Goal: Task Accomplishment & Management: Use online tool/utility

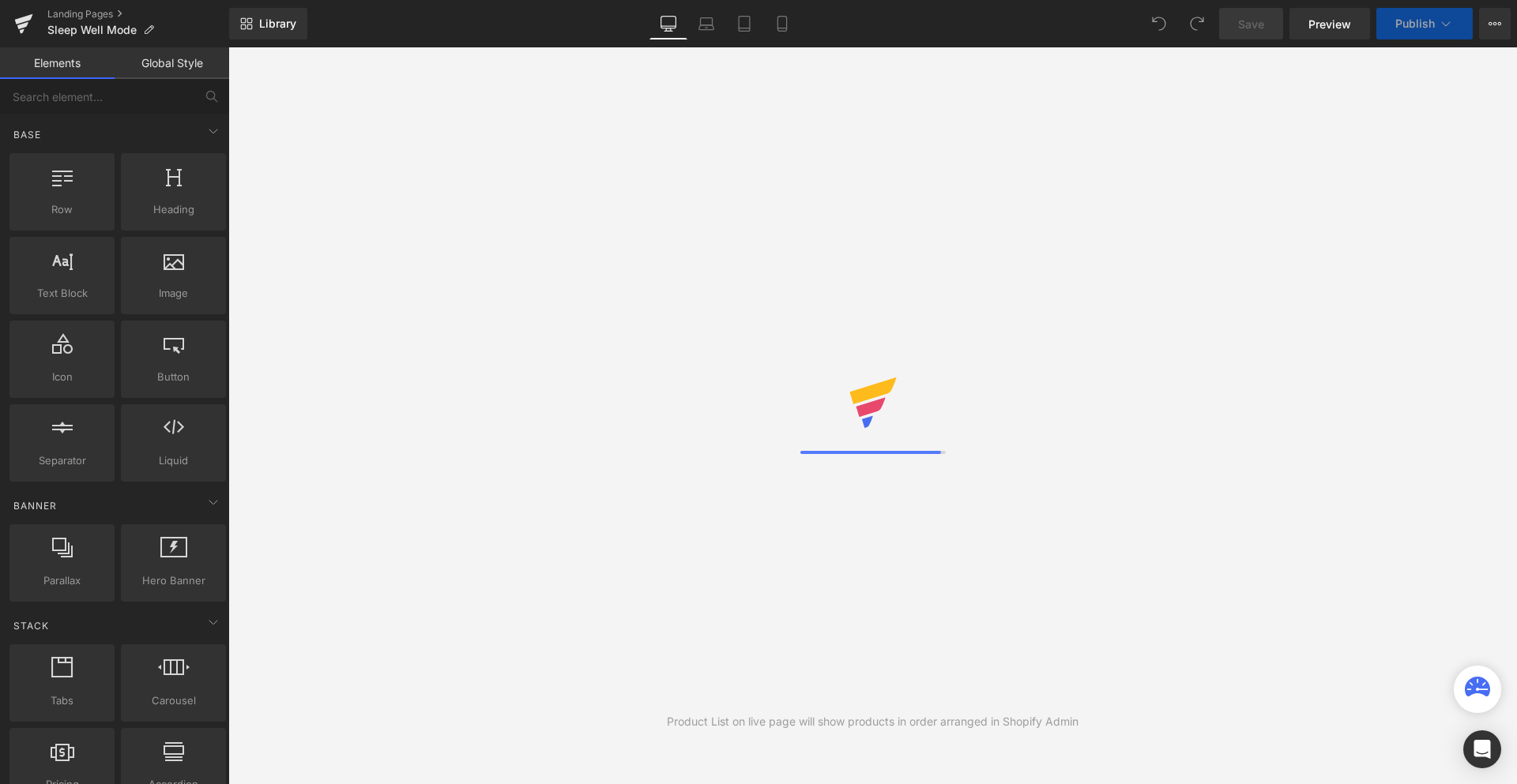
click at [863, 332] on div "Product List on live page will show products in order arranged in Shopify Admin" at bounding box center [872, 416] width 1289 height 737
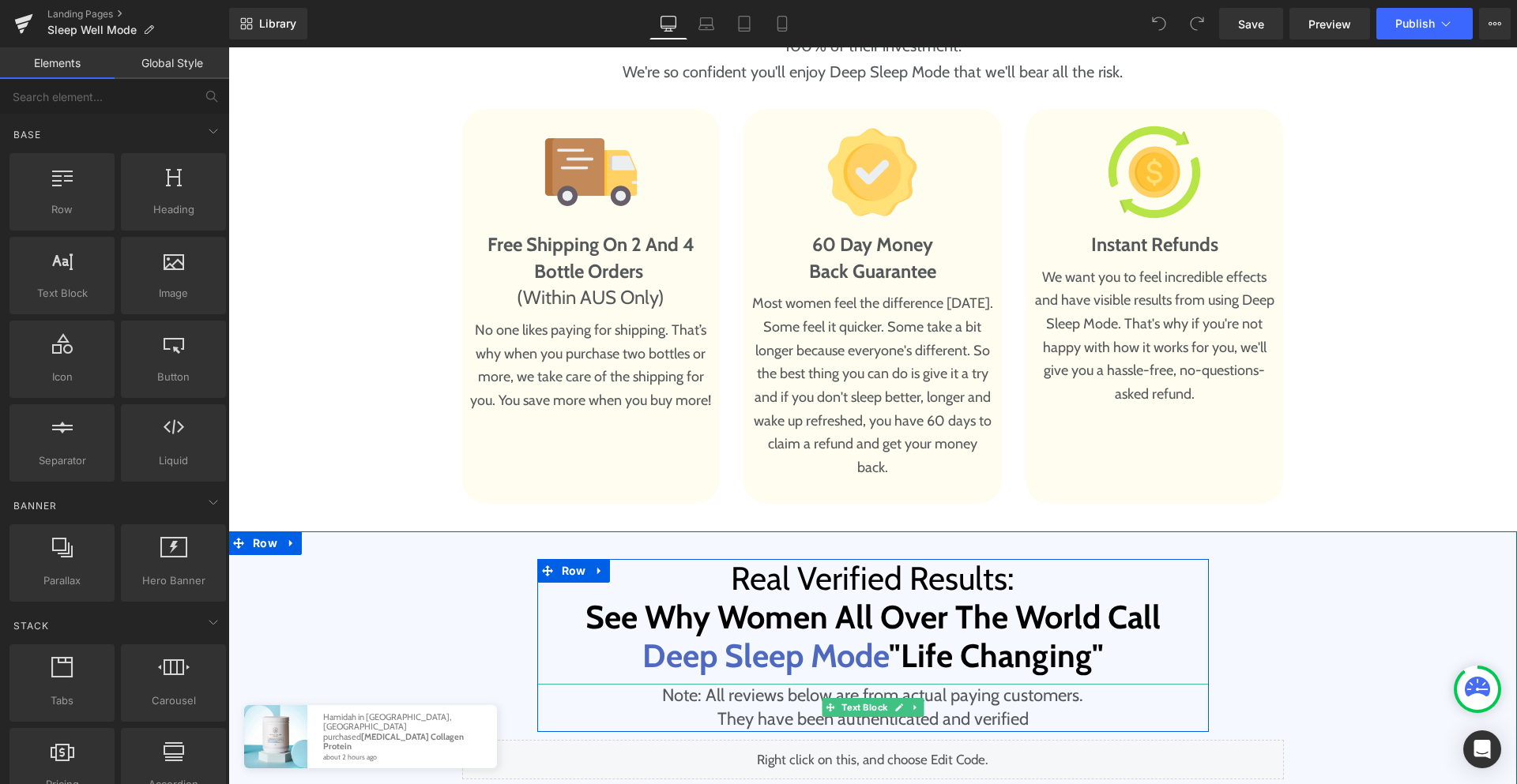
scroll to position [9573, 0]
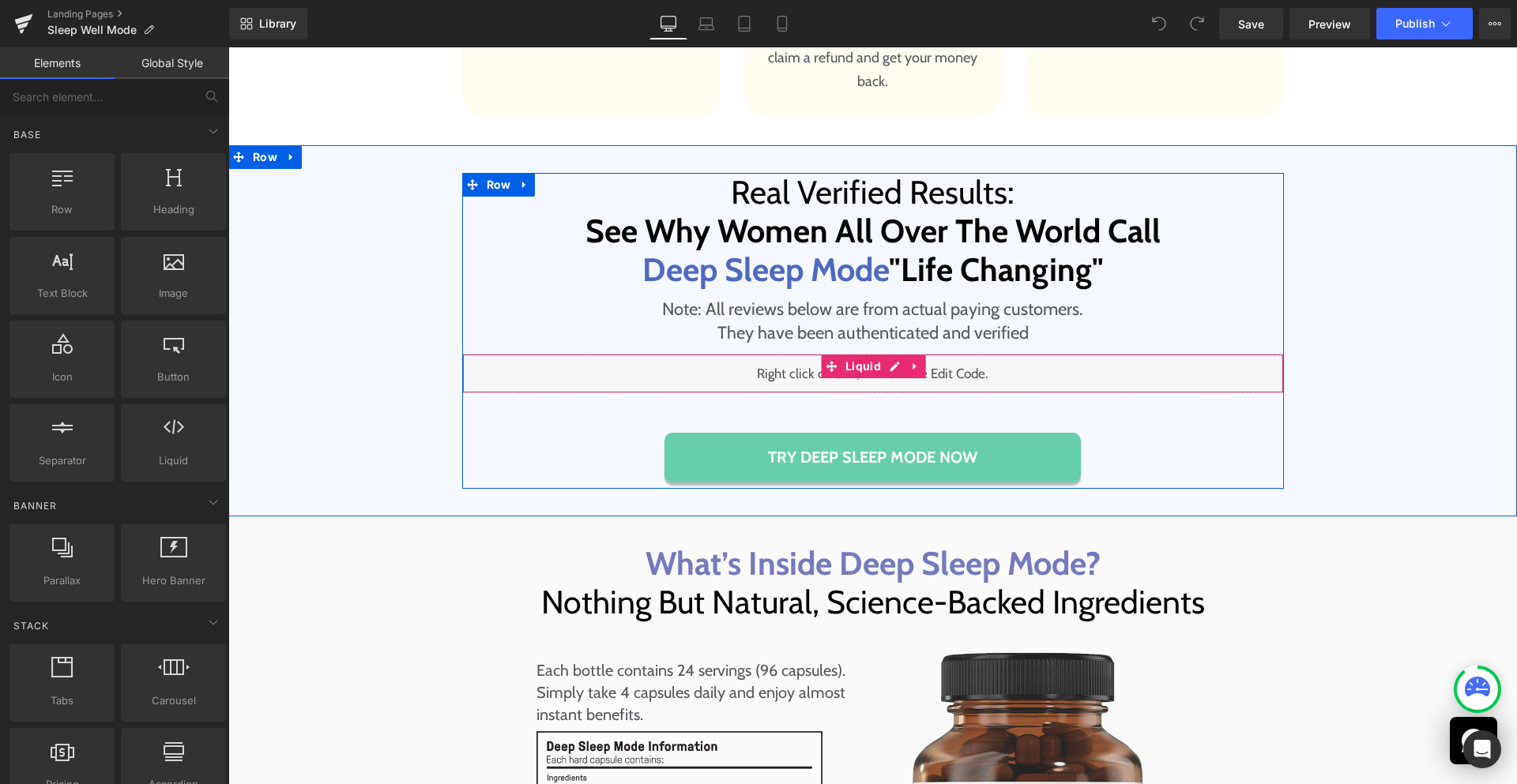
click at [894, 353] on div "Liquid" at bounding box center [872, 373] width 822 height 39
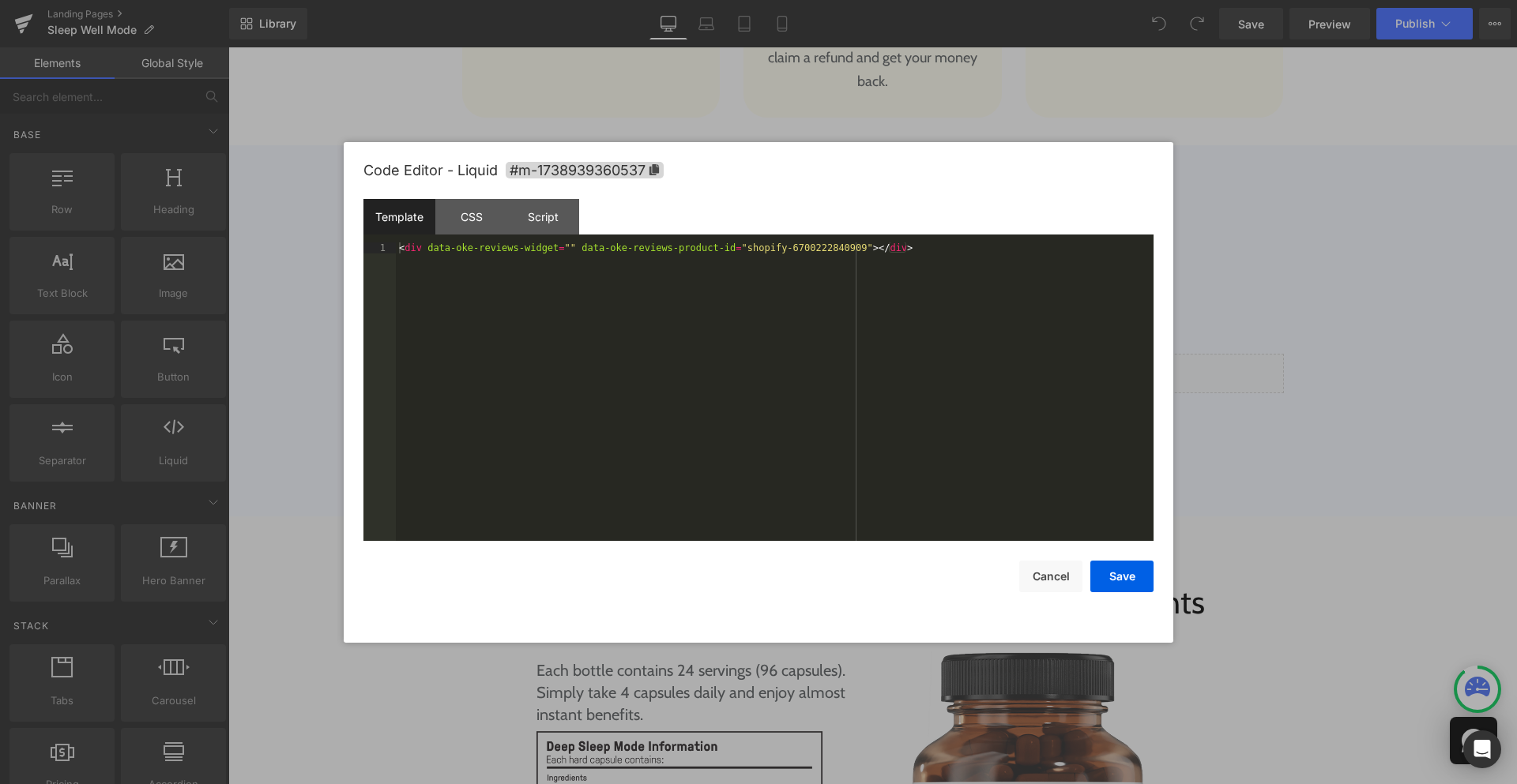
click at [437, 242] on div "< div data-oke-reviews-widget = "" data-oke-reviews-product-id = "shopify-67002…" at bounding box center [774, 402] width 758 height 321
click at [439, 247] on div "< div data-oke-reviews-widget = "" data-oke-reviews-product-id = "shopify-67002…" at bounding box center [774, 402] width 758 height 321
drag, startPoint x: 439, startPoint y: 247, endPoint x: 539, endPoint y: 246, distance: 100.0
click at [539, 246] on div "< div data-oke-reviews-widget = "" data-oke-reviews-product-id = "shopify-67002…" at bounding box center [774, 402] width 758 height 321
click at [633, 284] on div "< div data-oke-reviews-widget = "" data-oke-reviews-product-id = "shopify-67002…" at bounding box center [774, 402] width 758 height 321
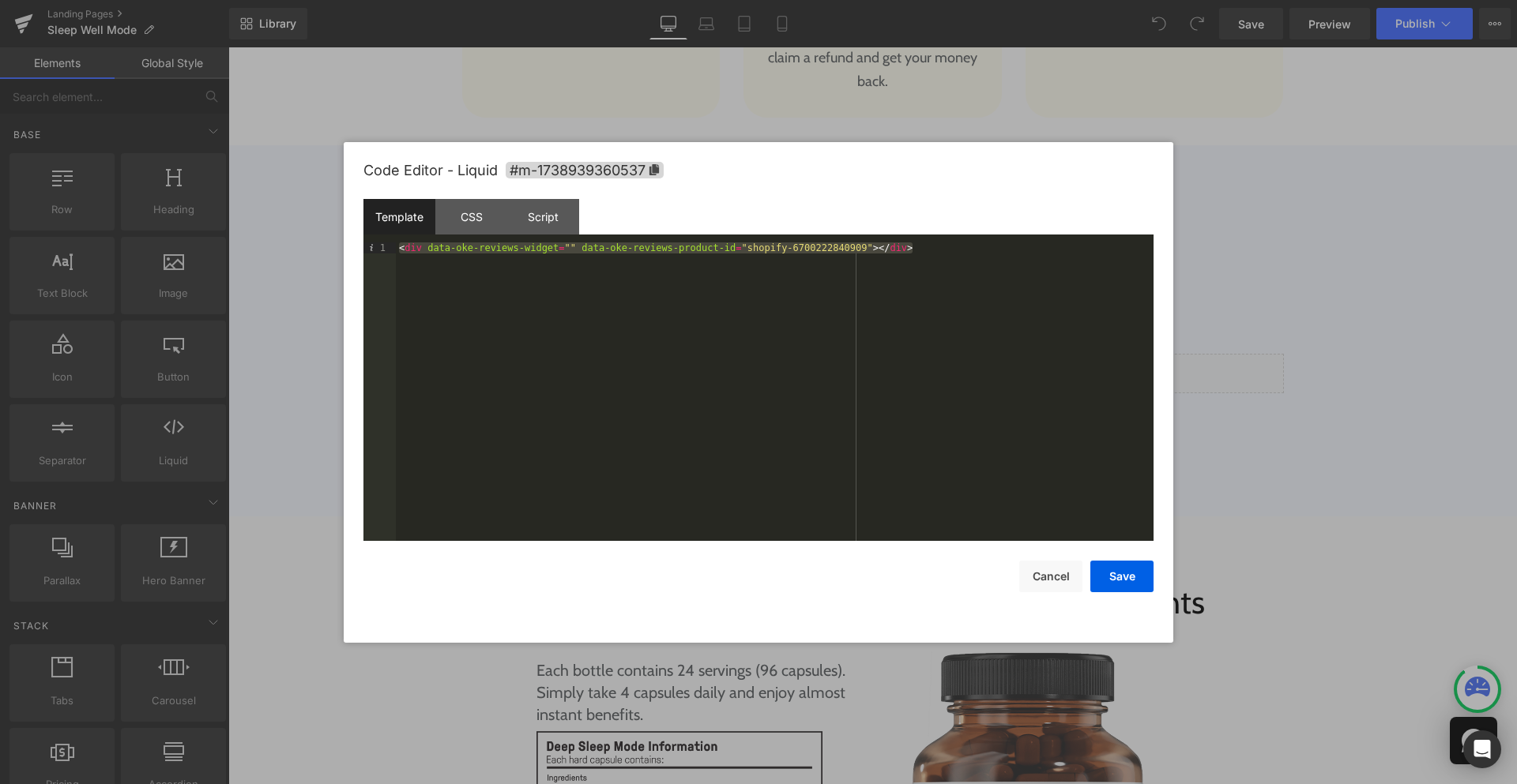
click at [999, 232] on div "Template CSS Script Data" at bounding box center [758, 220] width 790 height 44
click at [992, 249] on div "< div data-oke-reviews-widget = "" data-oke-reviews-product-id = "shopify-67002…" at bounding box center [774, 402] width 758 height 321
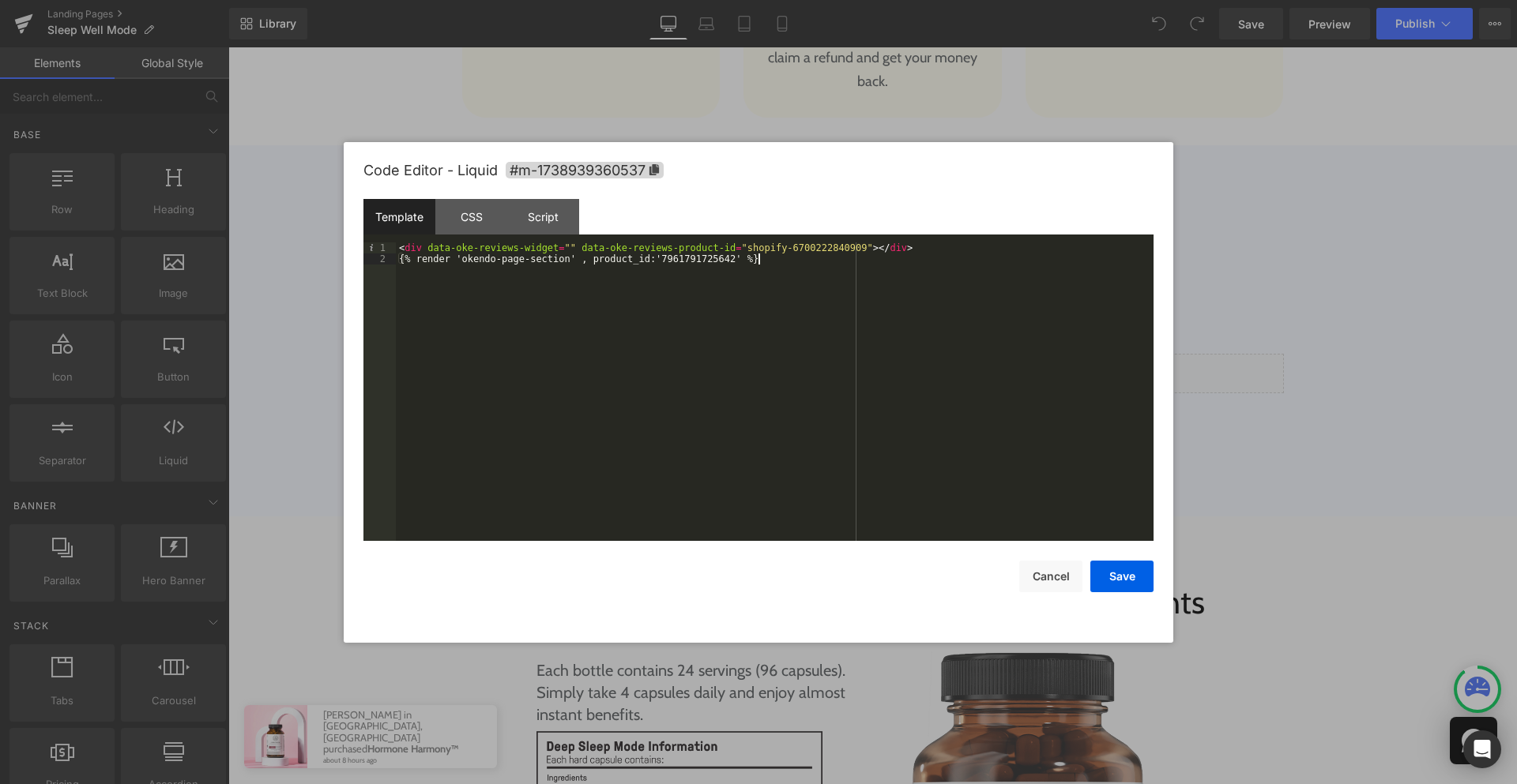
click at [846, 249] on div "< div data-oke-reviews-widget = "" data-oke-reviews-product-id = "shopify-67002…" at bounding box center [774, 402] width 758 height 321
click at [698, 261] on div "< div data-oke-reviews-widget = "" data-oke-reviews-product-id = "shopify-67002…" at bounding box center [774, 402] width 758 height 321
click at [970, 258] on div "< div data-oke-reviews-widget = "" data-oke-reviews-product-id = "shopify-67002…" at bounding box center [774, 402] width 758 height 321
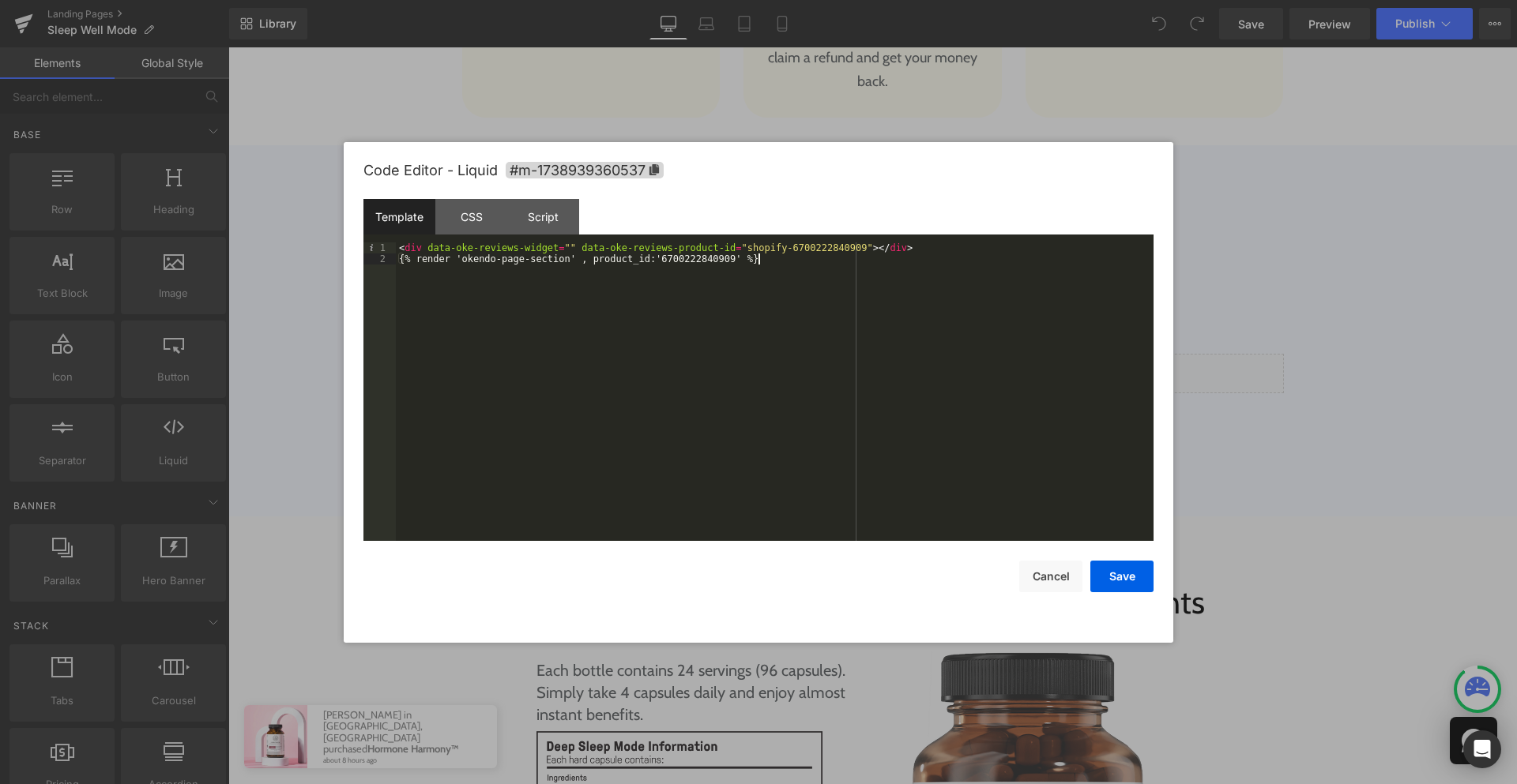
click at [975, 249] on div "< div data-oke-reviews-widget = "" data-oke-reviews-product-id = "shopify-67002…" at bounding box center [774, 402] width 758 height 321
drag, startPoint x: 1112, startPoint y: 575, endPoint x: 1125, endPoint y: 561, distance: 19.1
click at [1112, 575] on button "Save" at bounding box center [1121, 577] width 63 height 32
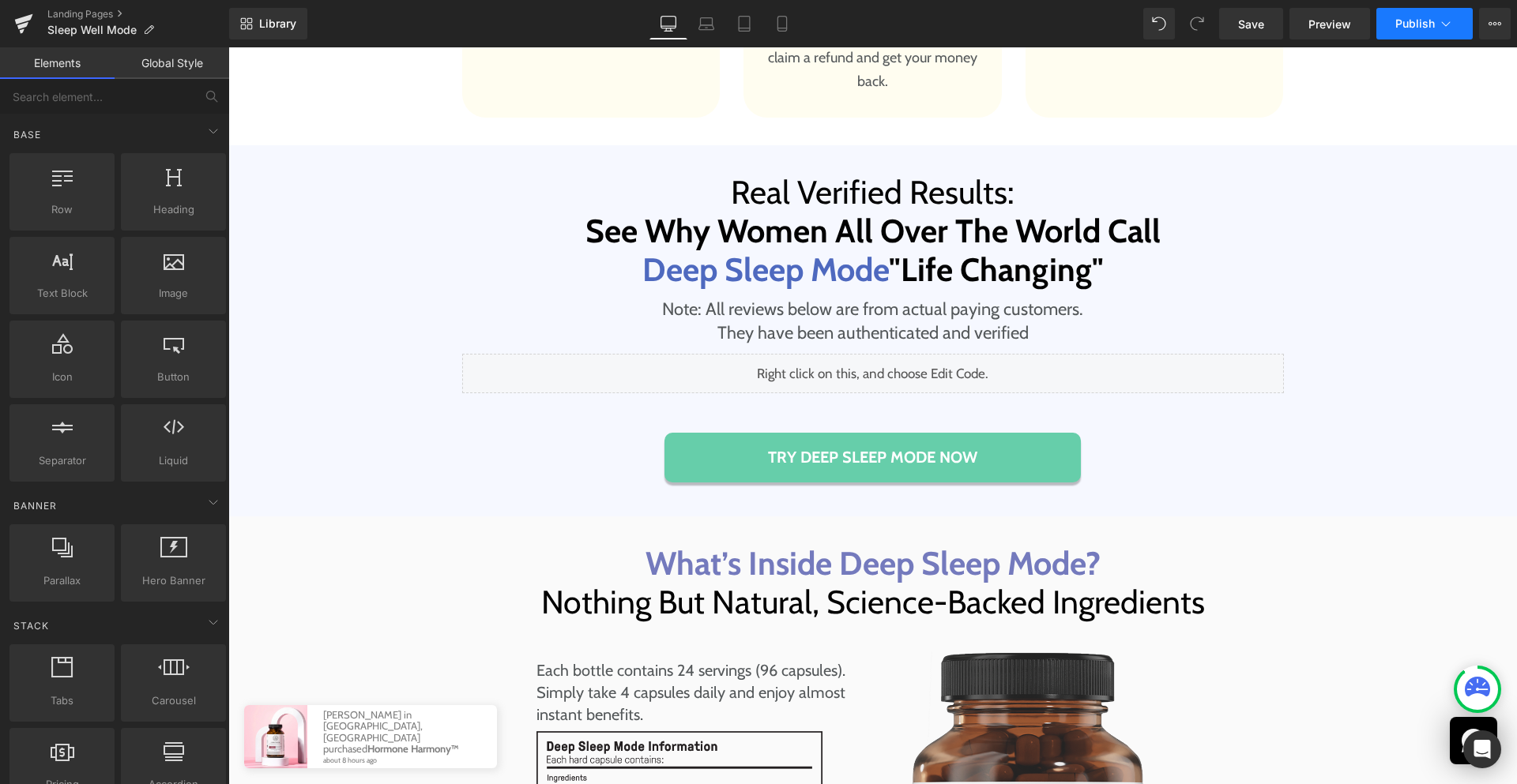
click at [1404, 22] on span "Publish" at bounding box center [1415, 24] width 39 height 12
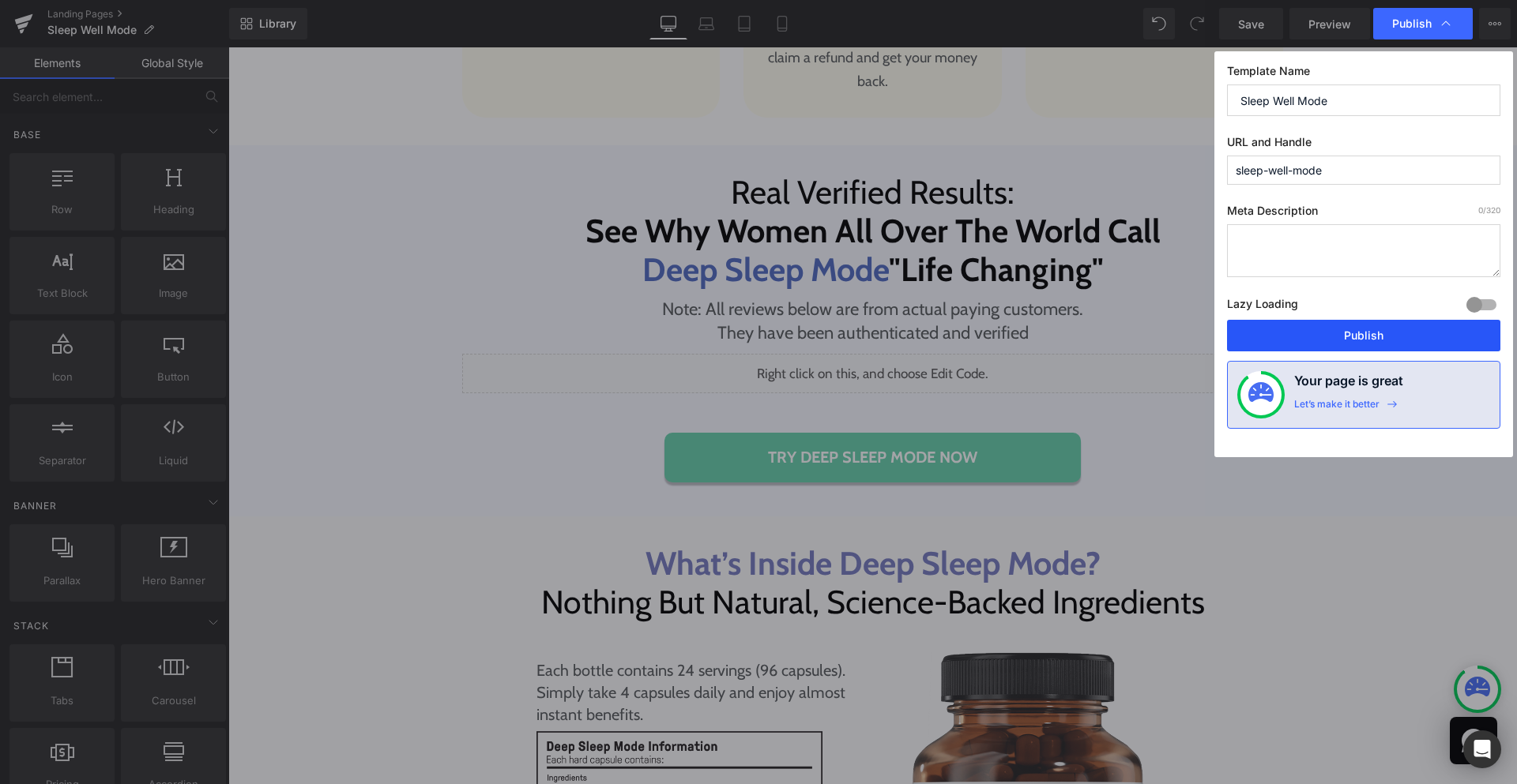
drag, startPoint x: 1332, startPoint y: 332, endPoint x: 1172, endPoint y: 237, distance: 186.1
click at [1332, 332] on button "Publish" at bounding box center [1363, 336] width 274 height 32
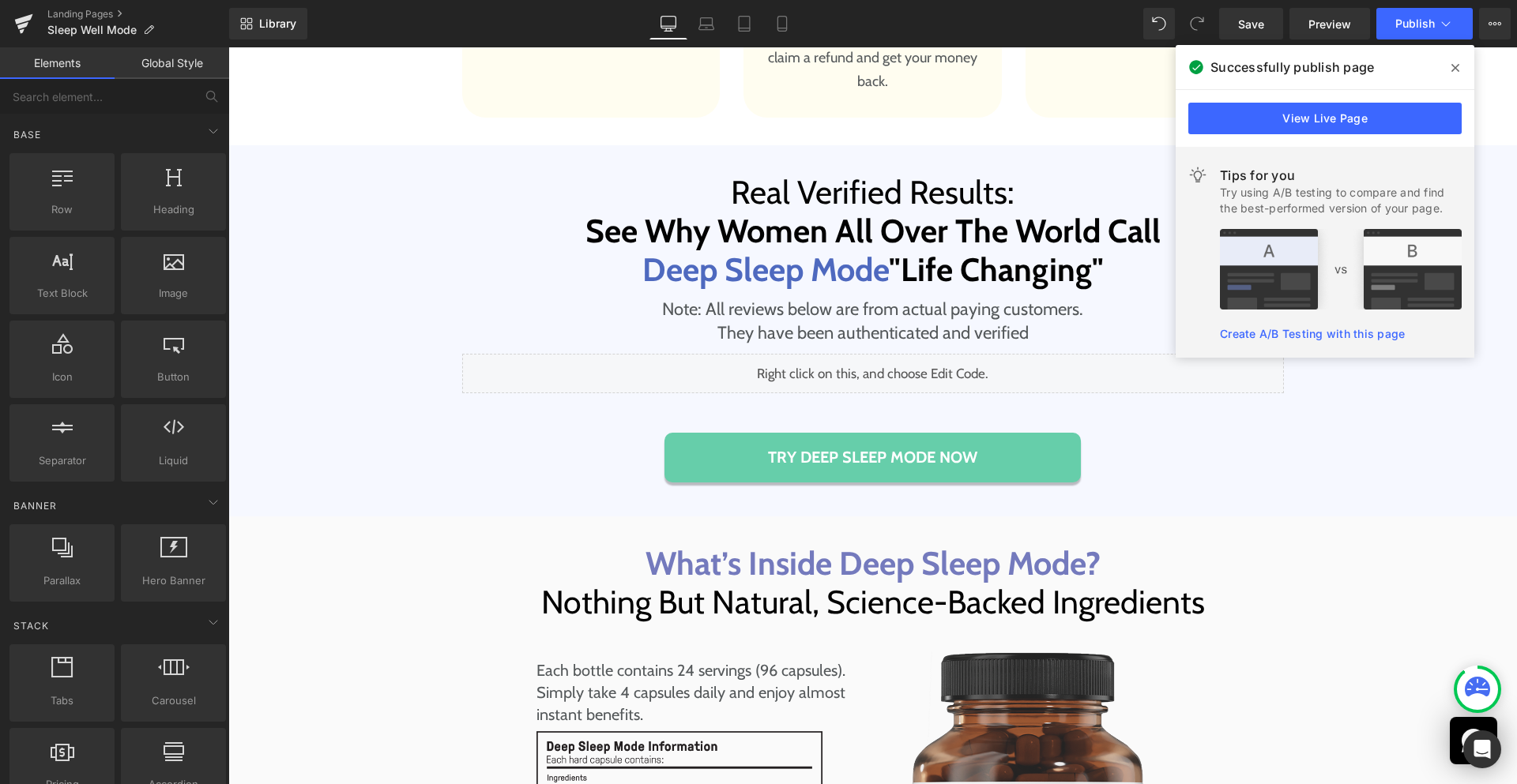
click at [1446, 65] on span at bounding box center [1455, 67] width 25 height 25
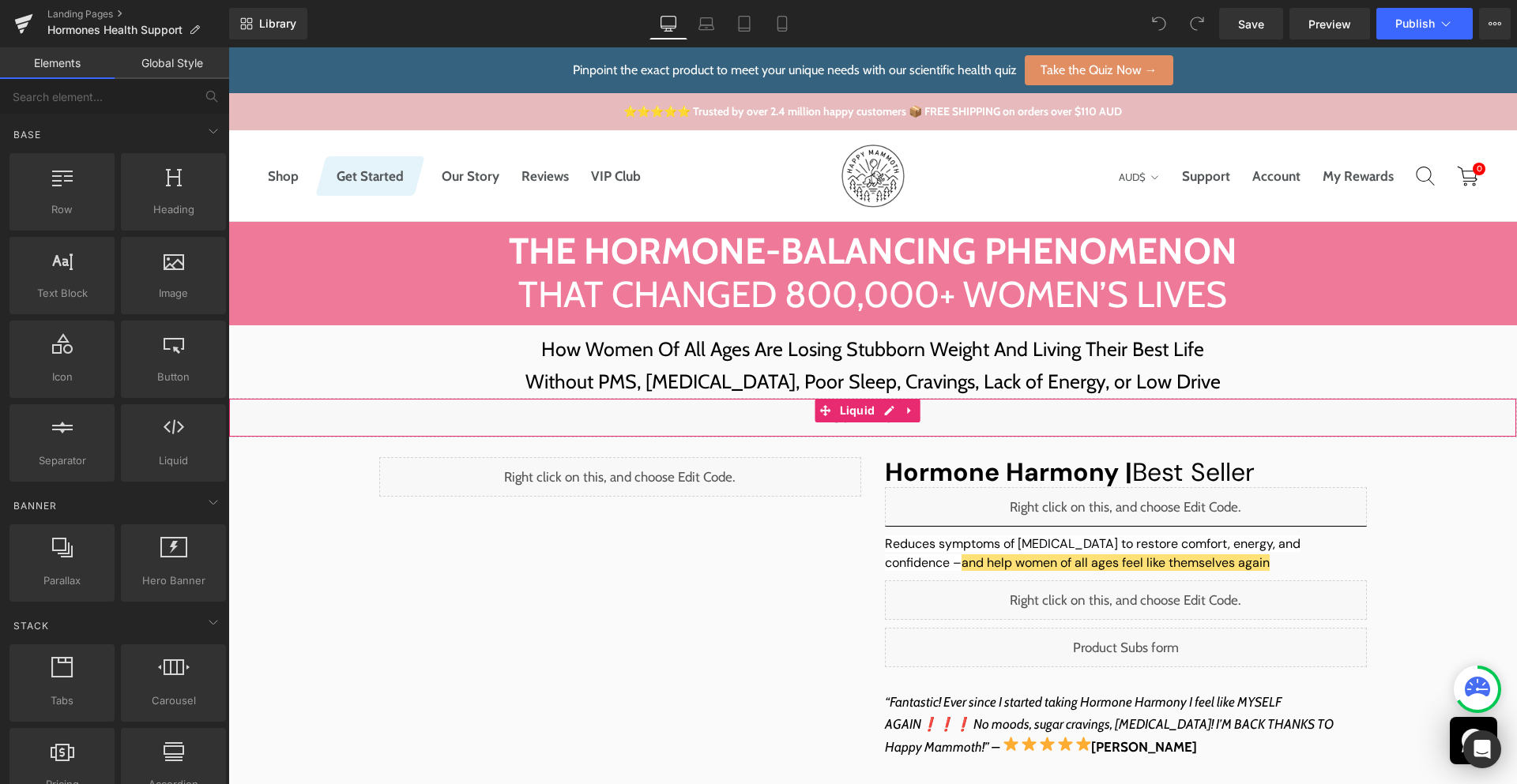
click at [888, 416] on div "Liquid" at bounding box center [872, 417] width 1289 height 39
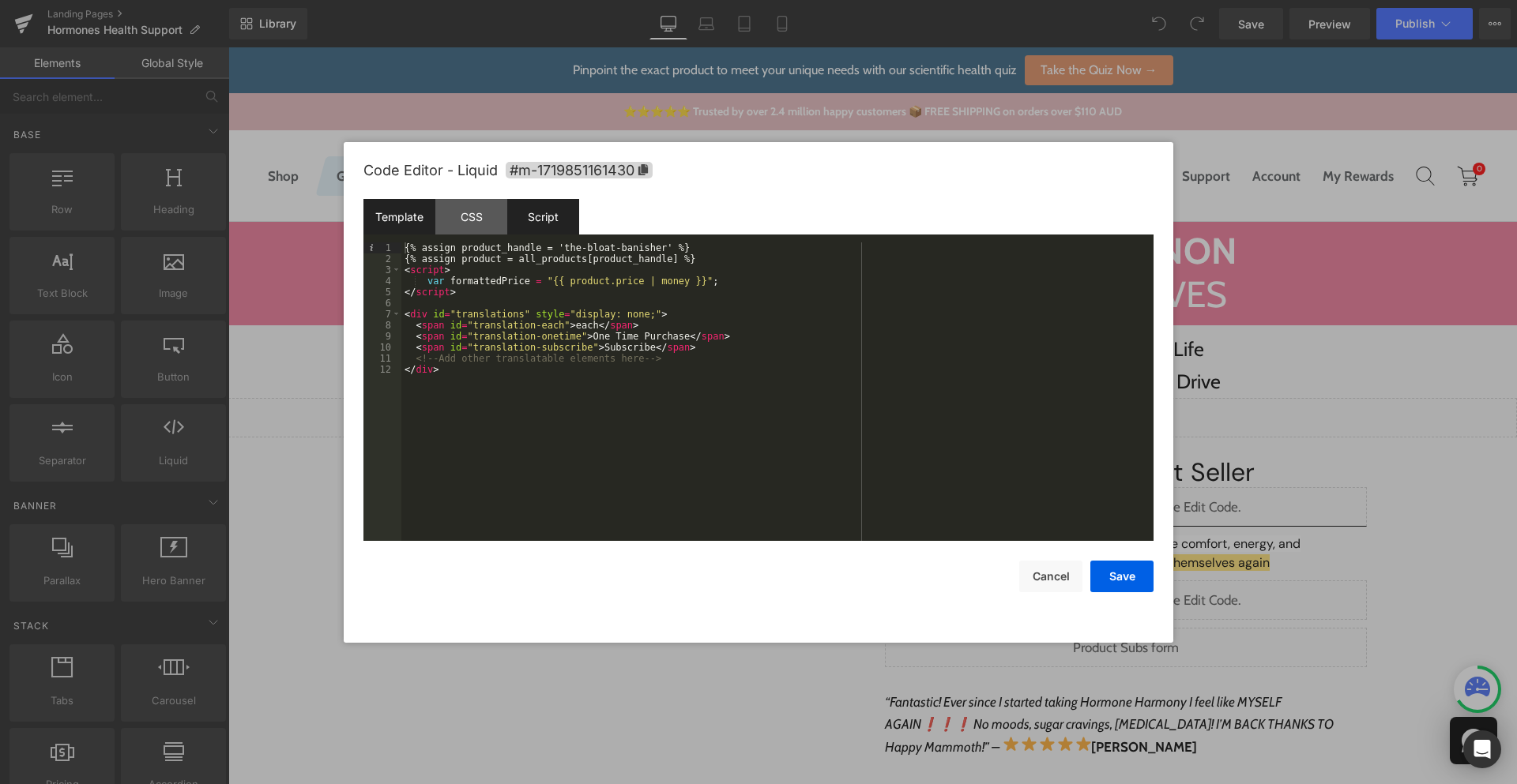
click at [536, 203] on div "Script" at bounding box center [543, 217] width 72 height 36
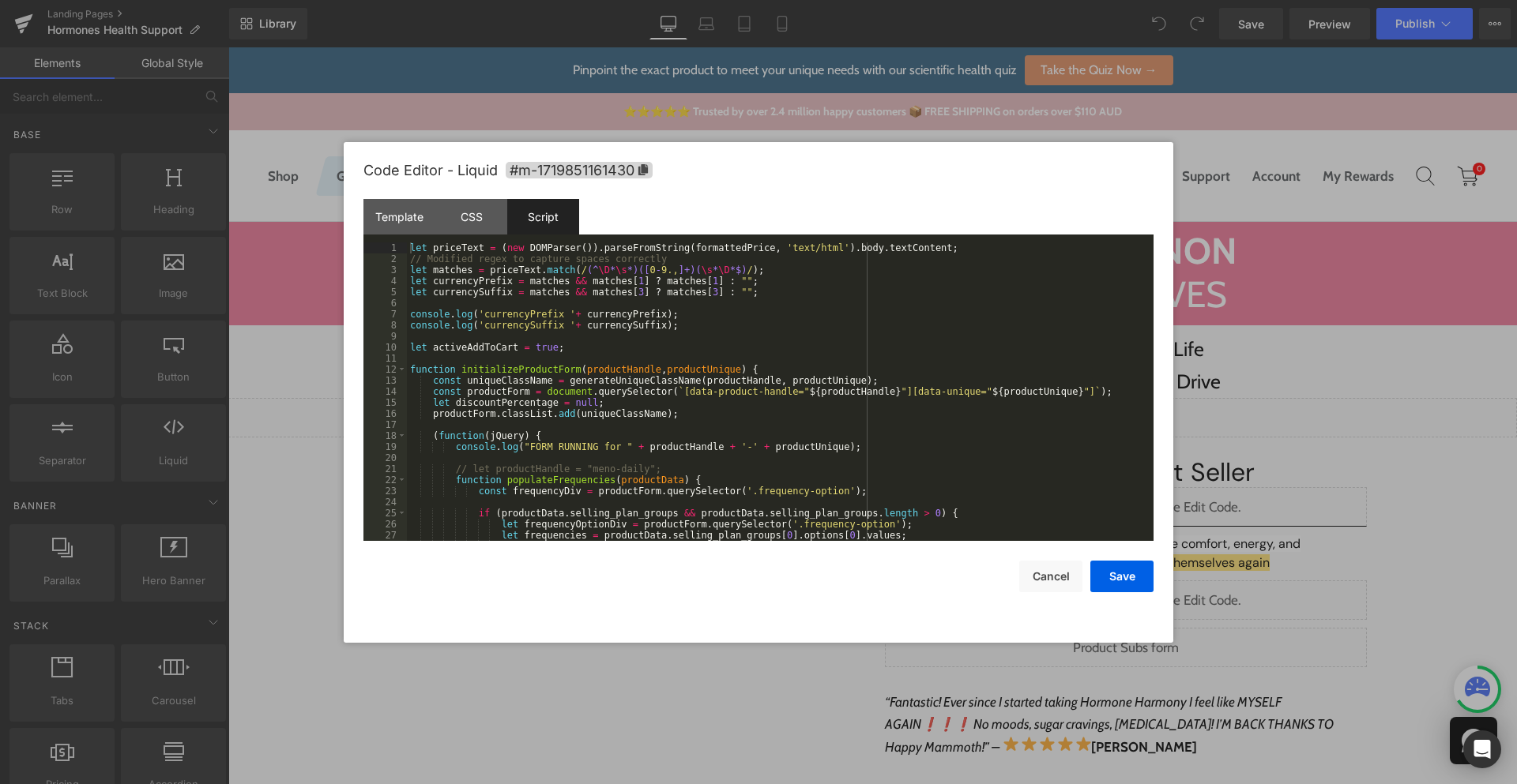
click at [521, 309] on div "let priceText = ( new DOMParser ( )) . parseFromString ( formattedPrice , 'text…" at bounding box center [776, 402] width 740 height 321
click at [851, 382] on div "let priceText = ( new DOMParser ( )) . parseFromString ( formattedPrice , 'text…" at bounding box center [776, 402] width 740 height 321
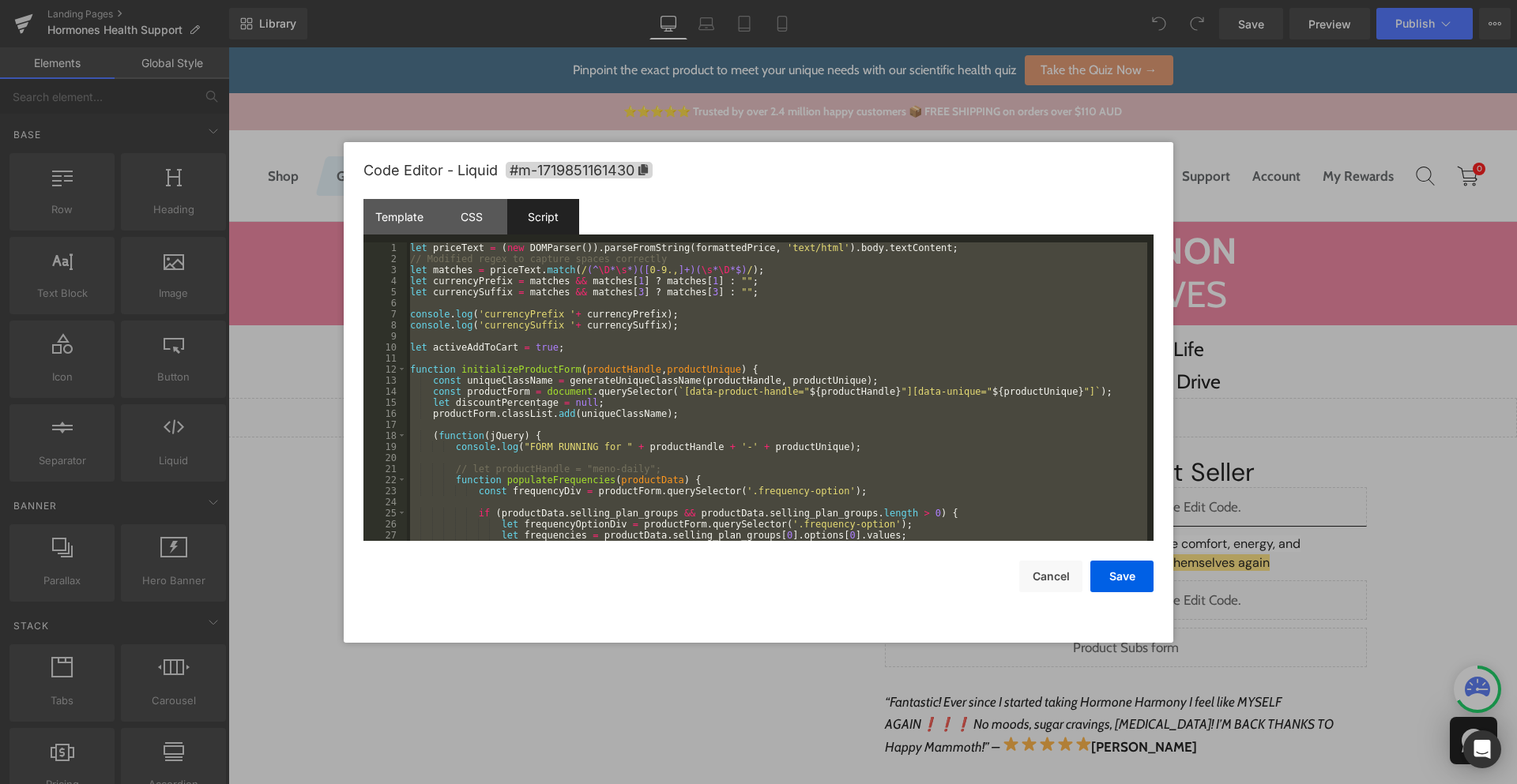
click at [601, 365] on div "let priceText = ( new DOMParser ( )) . parseFromString ( formattedPrice , 'text…" at bounding box center [776, 402] width 740 height 321
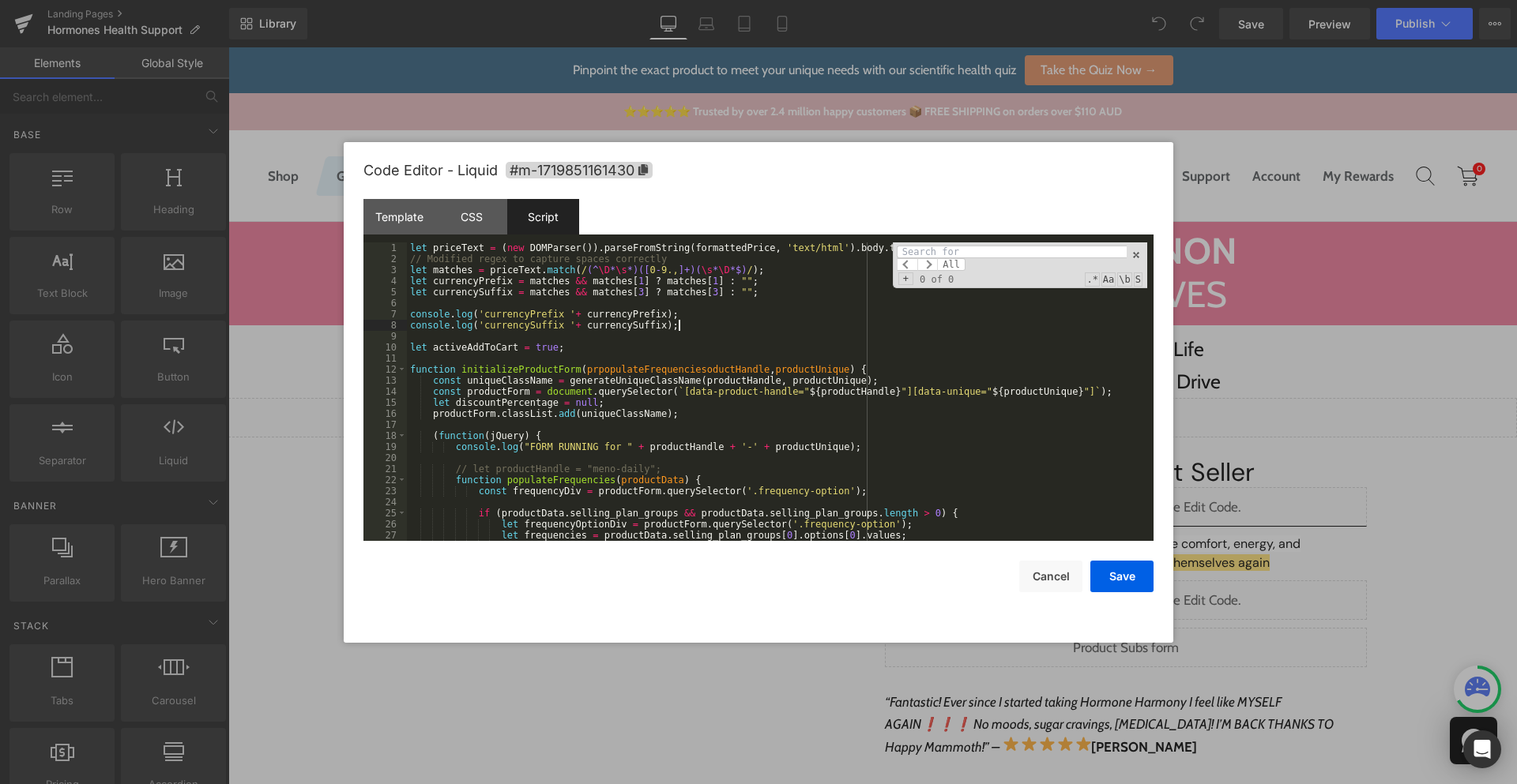
click at [904, 320] on div "let priceText = ( new DOMParser ( )) . parseFromString ( formattedPrice , 'text…" at bounding box center [776, 402] width 740 height 321
click at [913, 359] on div "let priceText = ( new DOMParser ( )) . parseFromString ( formattedPrice , 'text…" at bounding box center [776, 402] width 740 height 321
click at [961, 240] on div "Template CSS Script Data" at bounding box center [758, 220] width 790 height 44
click at [963, 253] on input at bounding box center [1012, 252] width 230 height 12
paste input "populateFrequencies"
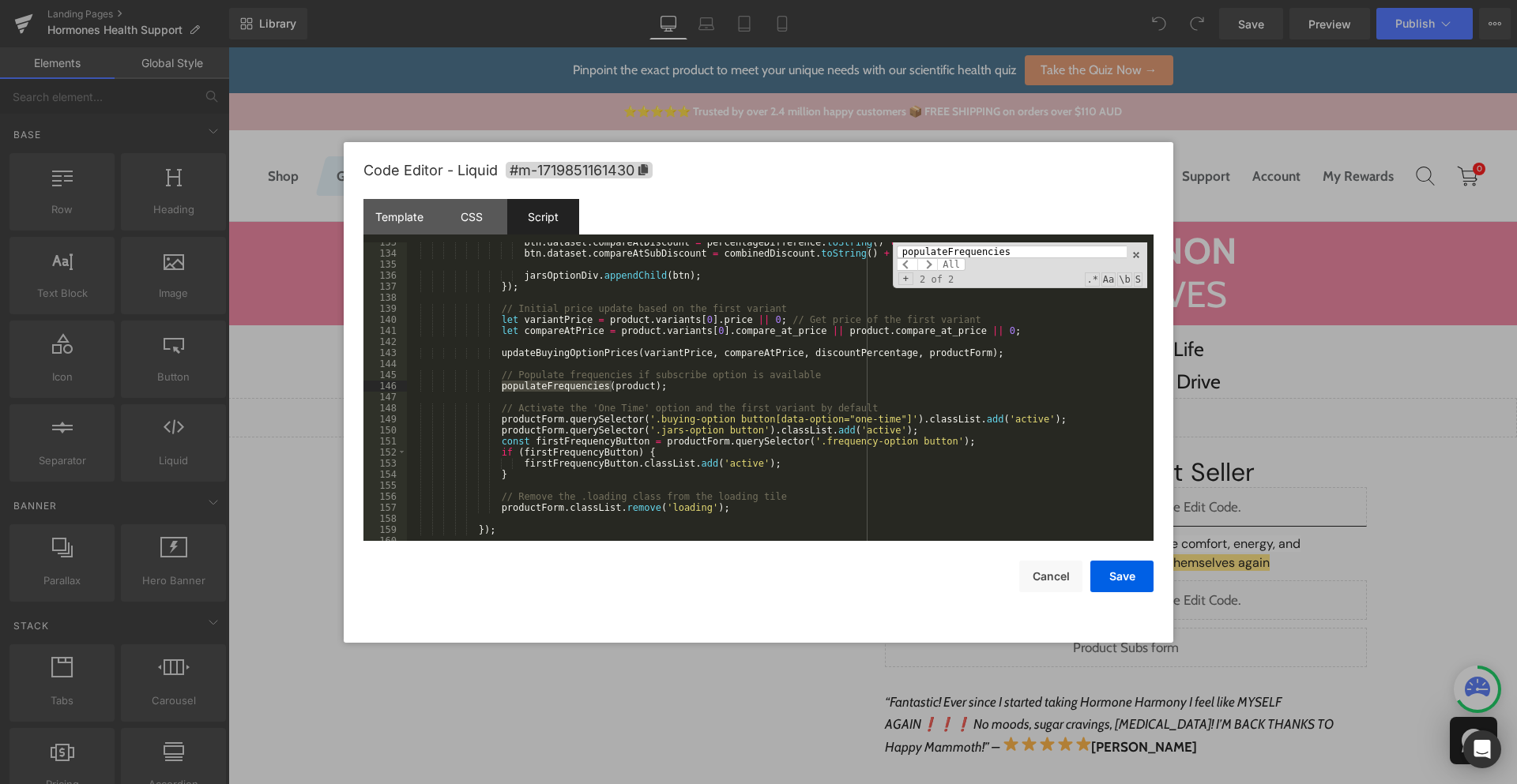
scroll to position [83, 0]
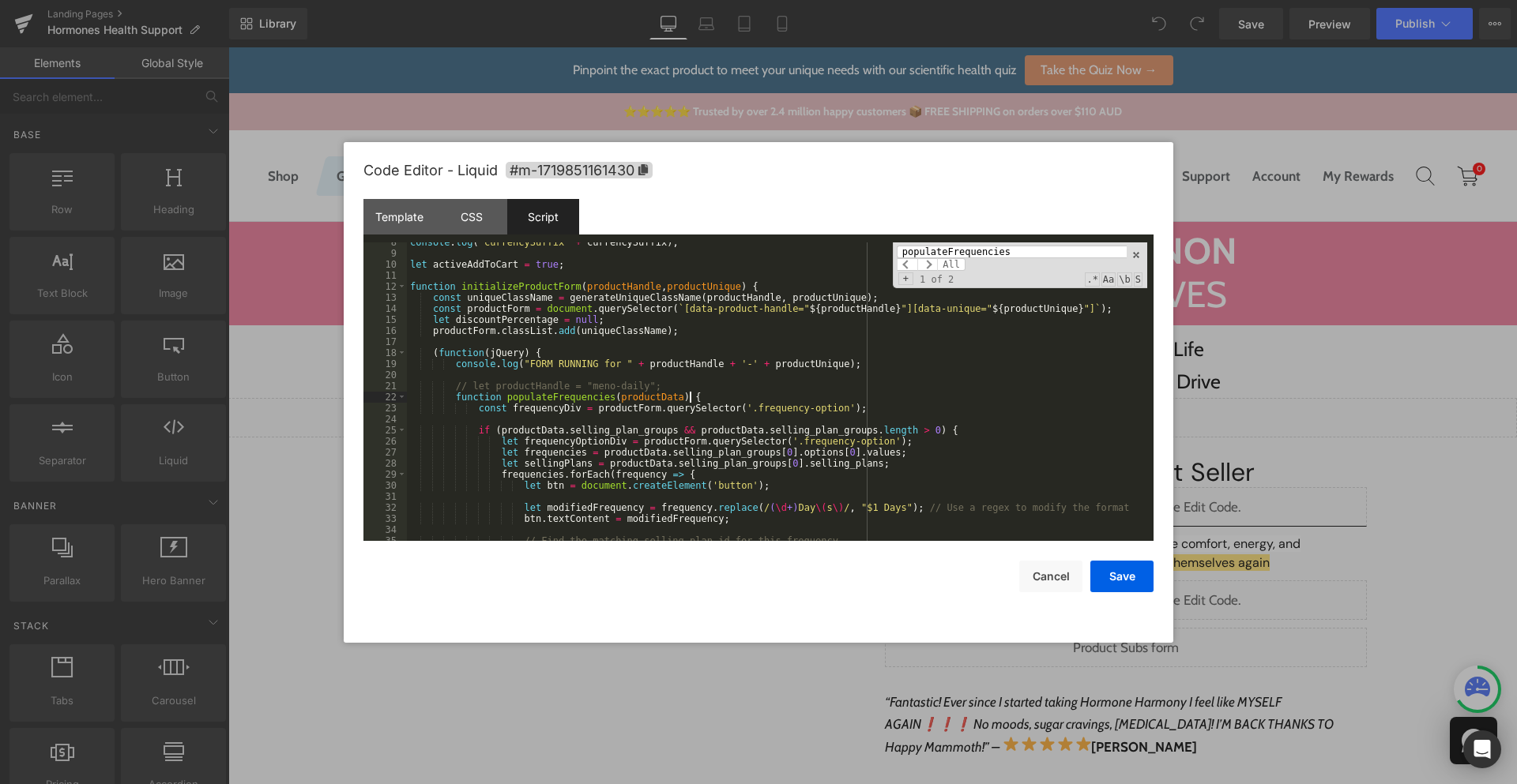
click at [689, 393] on div "console . log ( 'currencySuffix ' + currencySuffix ) ; let activeAddToCart = tr…" at bounding box center [776, 397] width 740 height 321
click at [699, 393] on div "console . log ( 'currencySuffix ' + currencySuffix ) ; let activeAddToCart = tr…" at bounding box center [776, 397] width 740 height 321
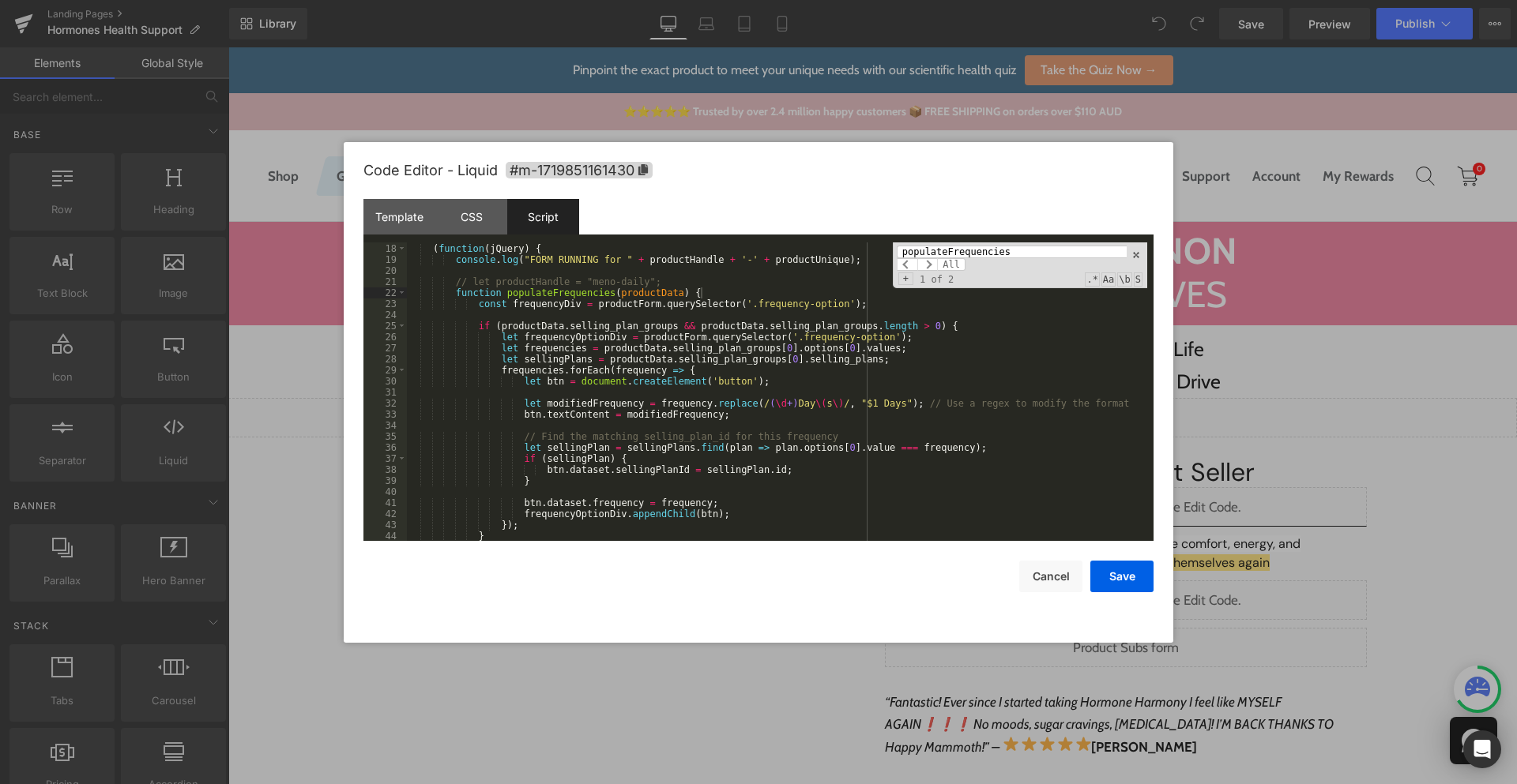
scroll to position [187, 0]
click at [662, 299] on div "( function ( jQuery ) { console . log ( "FORM RUNNING for " + productHandle + '…" at bounding box center [776, 392] width 740 height 321
click at [720, 295] on div "( function ( jQuery ) { console . log ( "FORM RUNNING for " + productHandle + '…" at bounding box center [776, 392] width 740 height 321
click at [402, 295] on span at bounding box center [401, 293] width 9 height 11
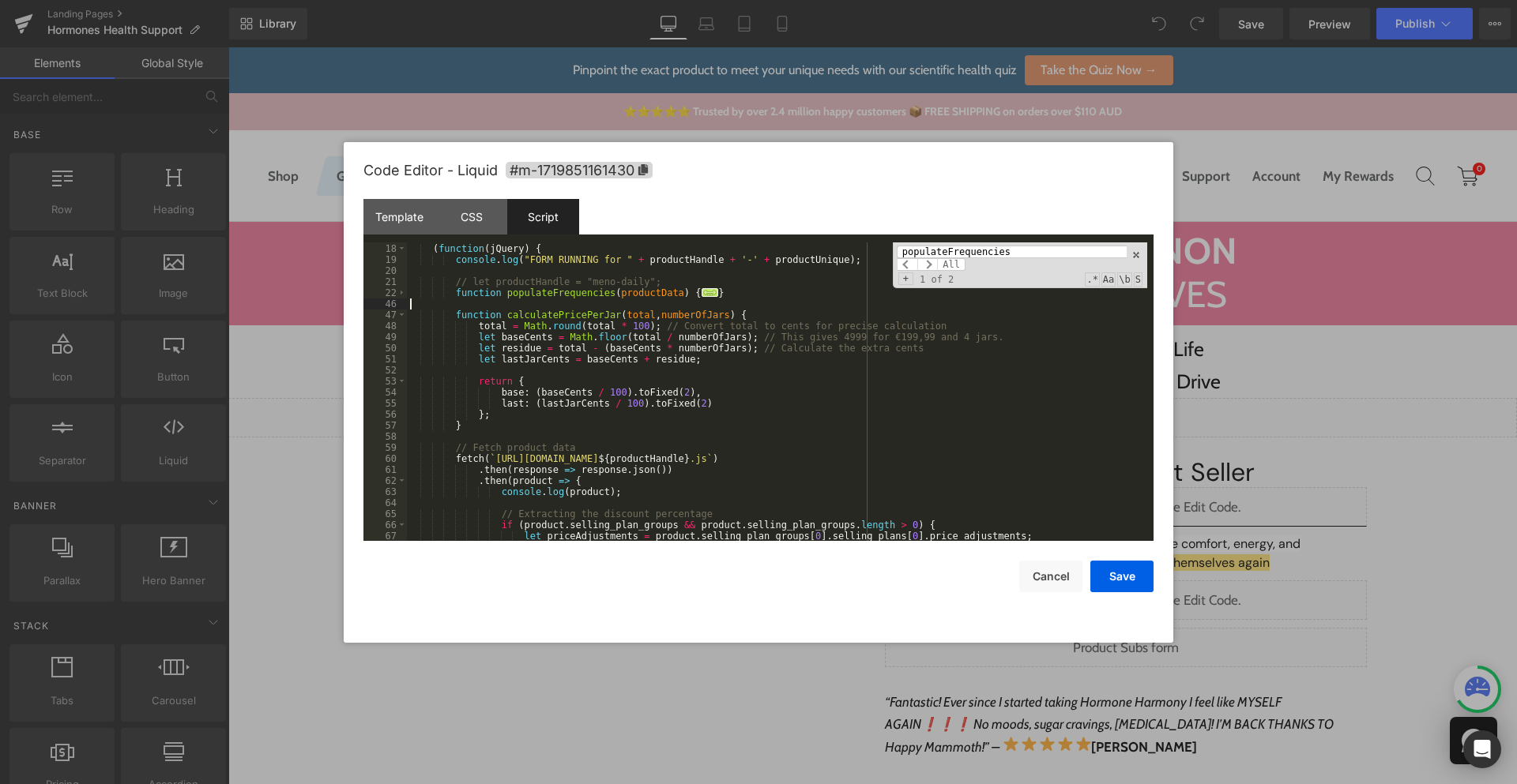
click at [782, 298] on div "( function ( jQuery ) { console . log ( "FORM RUNNING for " + productHandle + '…" at bounding box center [776, 392] width 740 height 321
click at [782, 289] on div "( function ( jQuery ) { console . log ( "FORM RUNNING for " + productHandle + '…" at bounding box center [776, 392] width 740 height 321
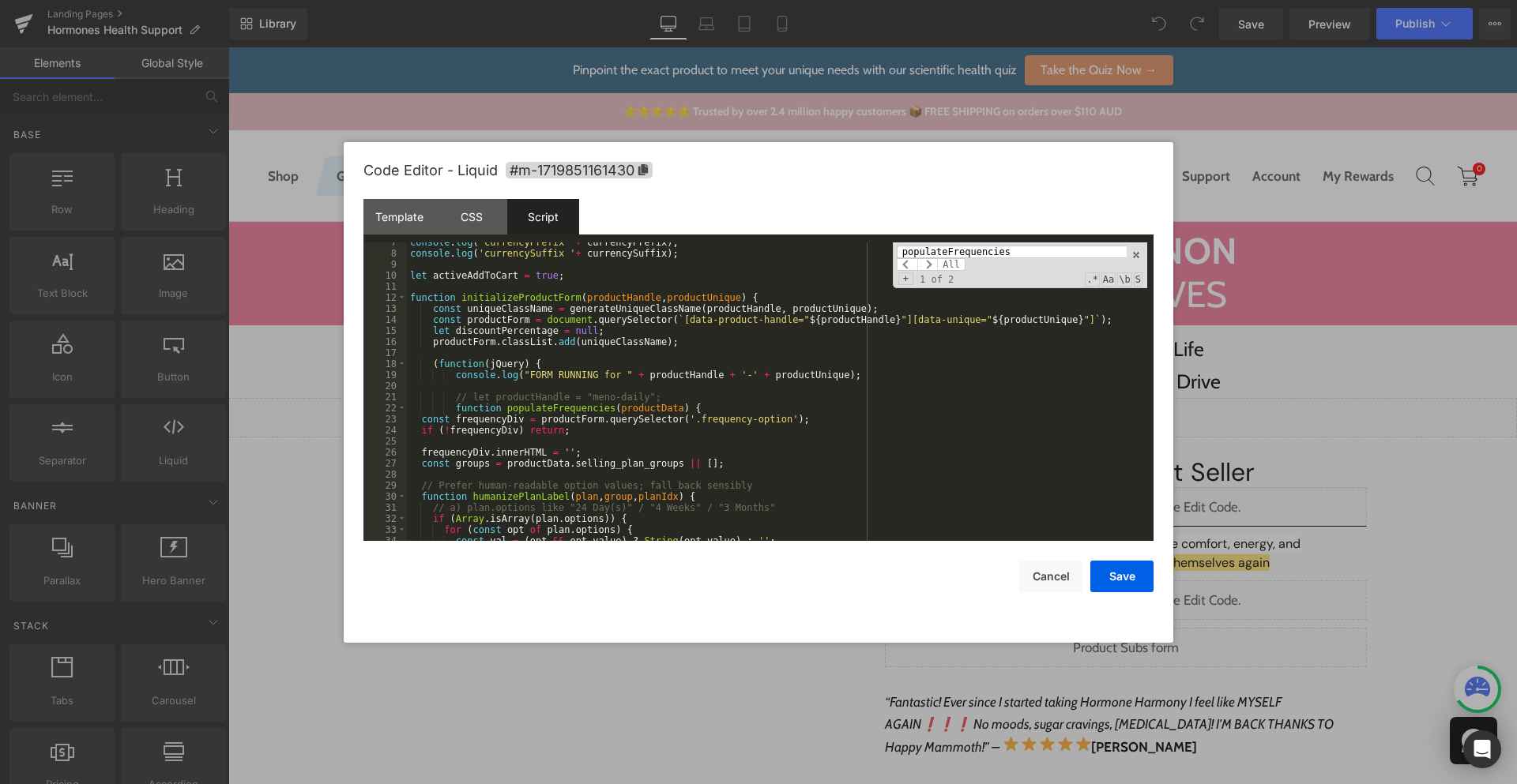
scroll to position [88, 0]
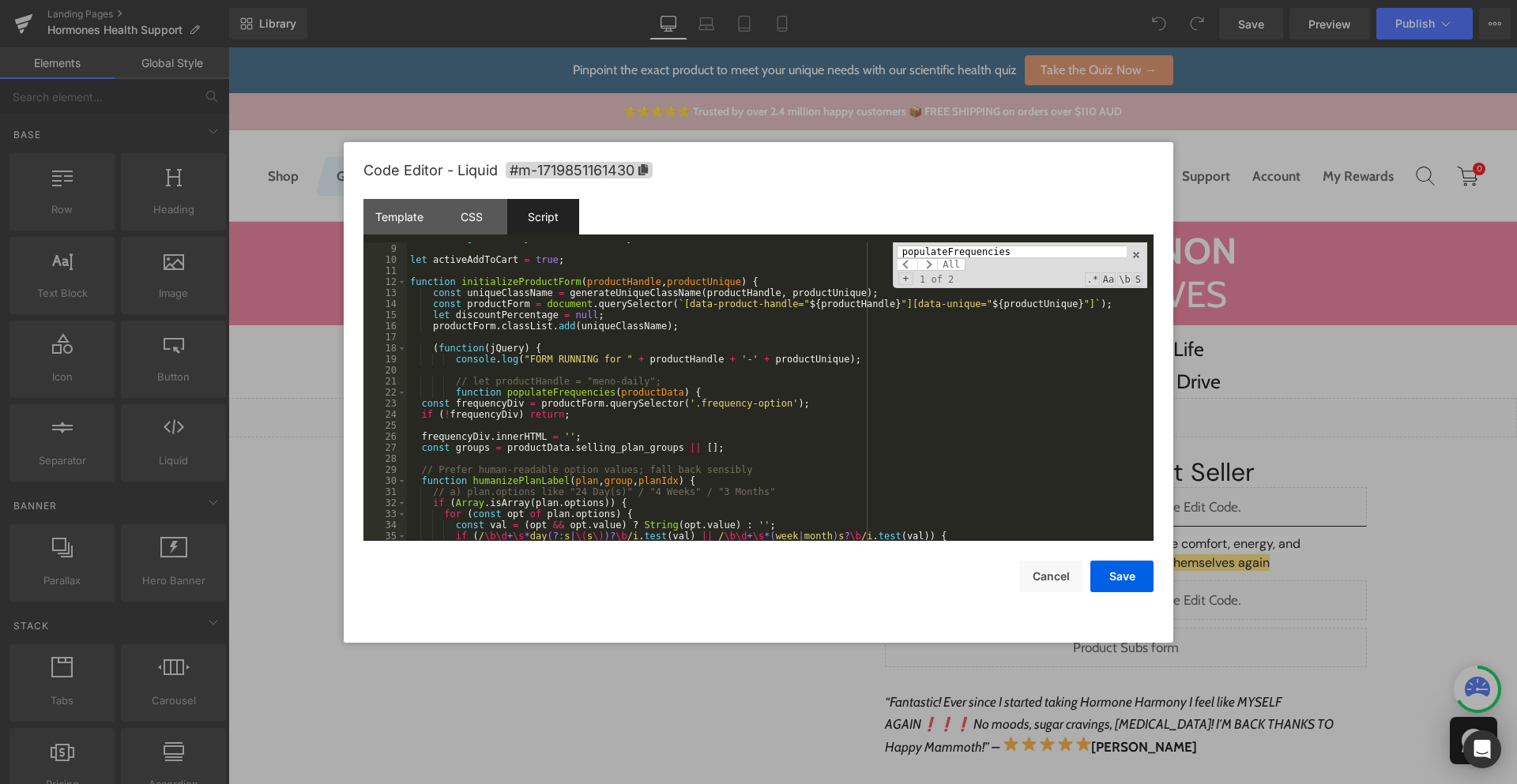
click at [561, 406] on div "console . log ( 'currencySuffix ' + currencySuffix ) ; let activeAddToCart = tr…" at bounding box center [776, 392] width 740 height 321
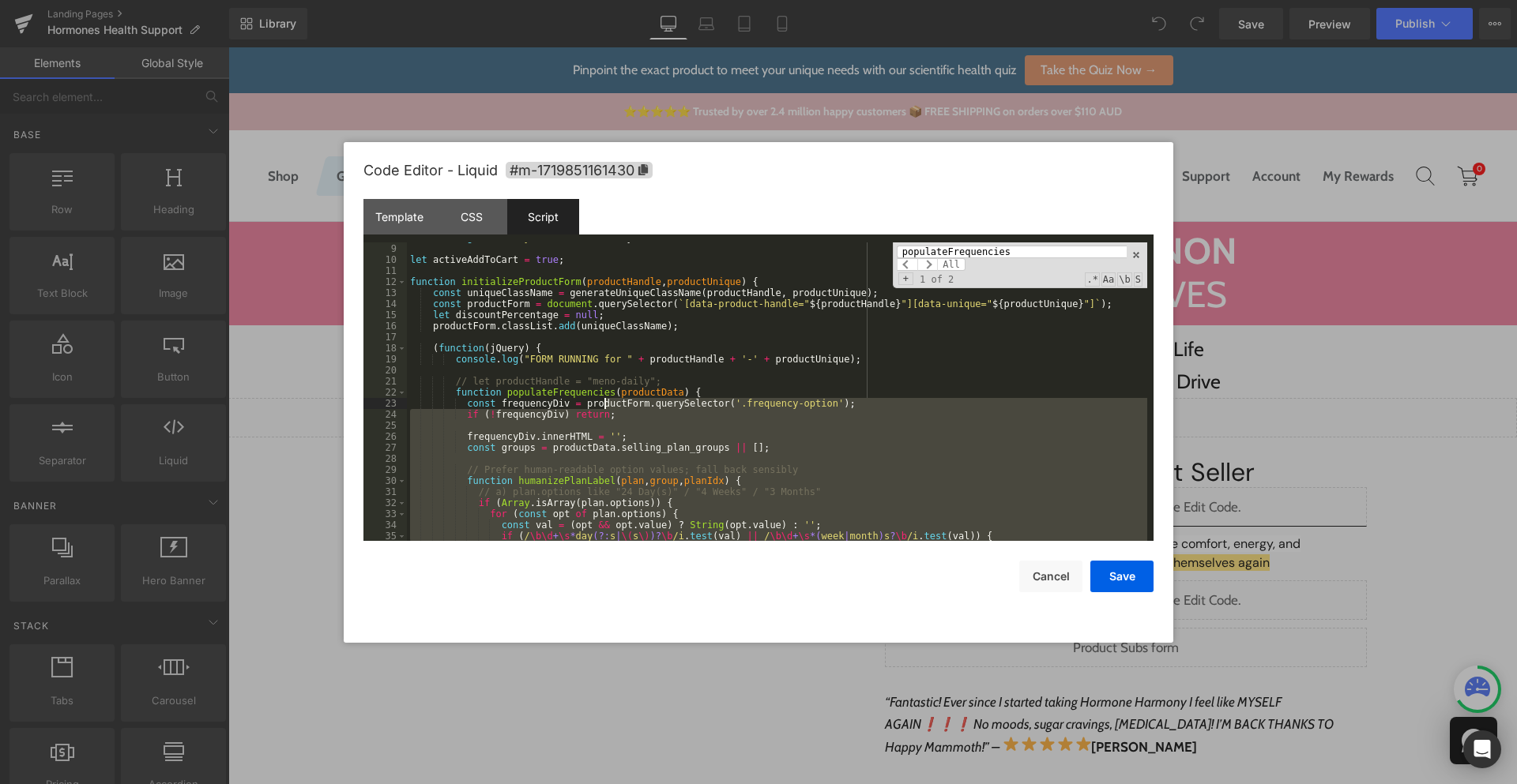
click at [939, 249] on input "populateFrequencies" at bounding box center [1012, 252] width 230 height 12
paste input "handleBuyingOptionClick"
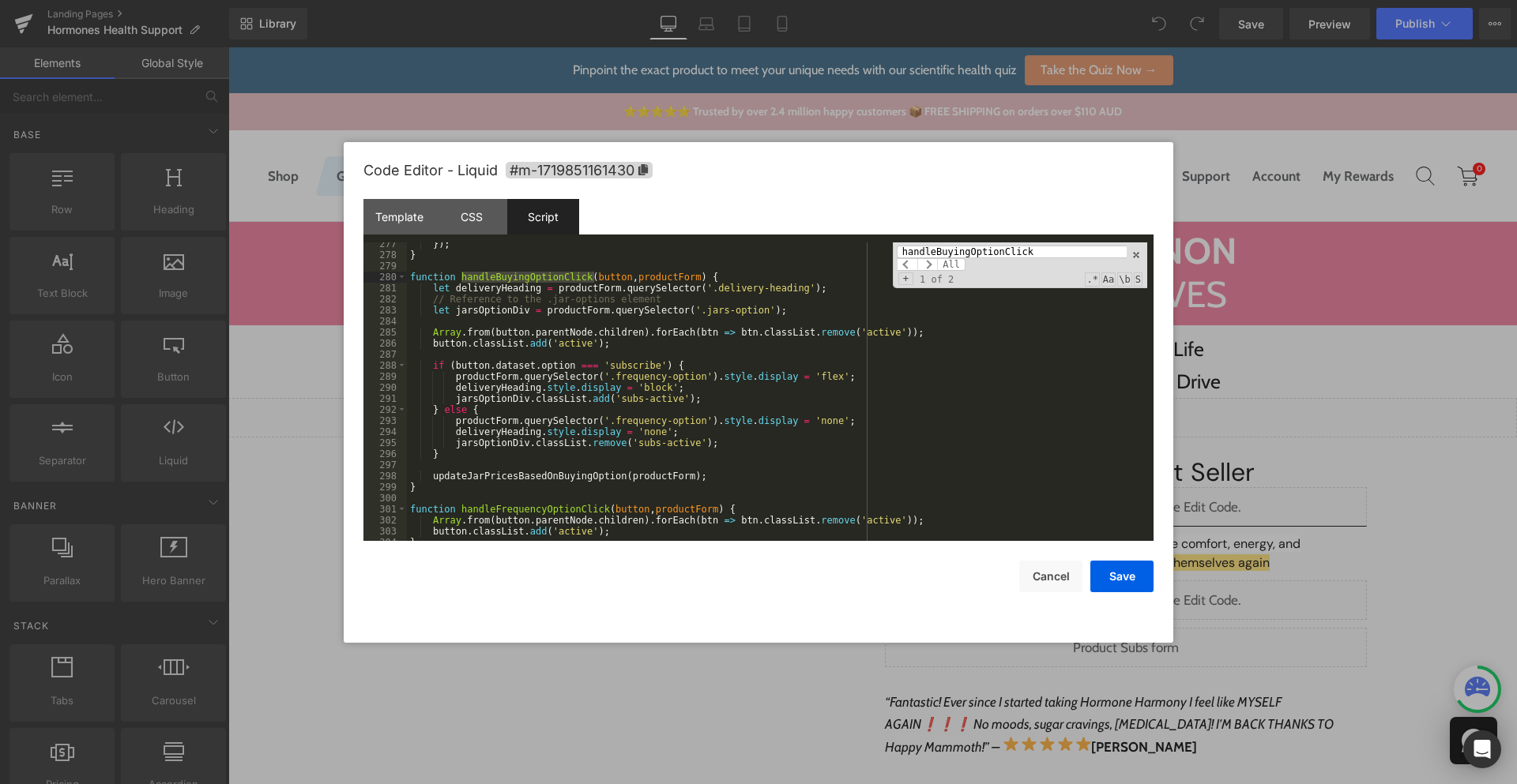
scroll to position [3132, 0]
type input "handleBuyingOptionClick"
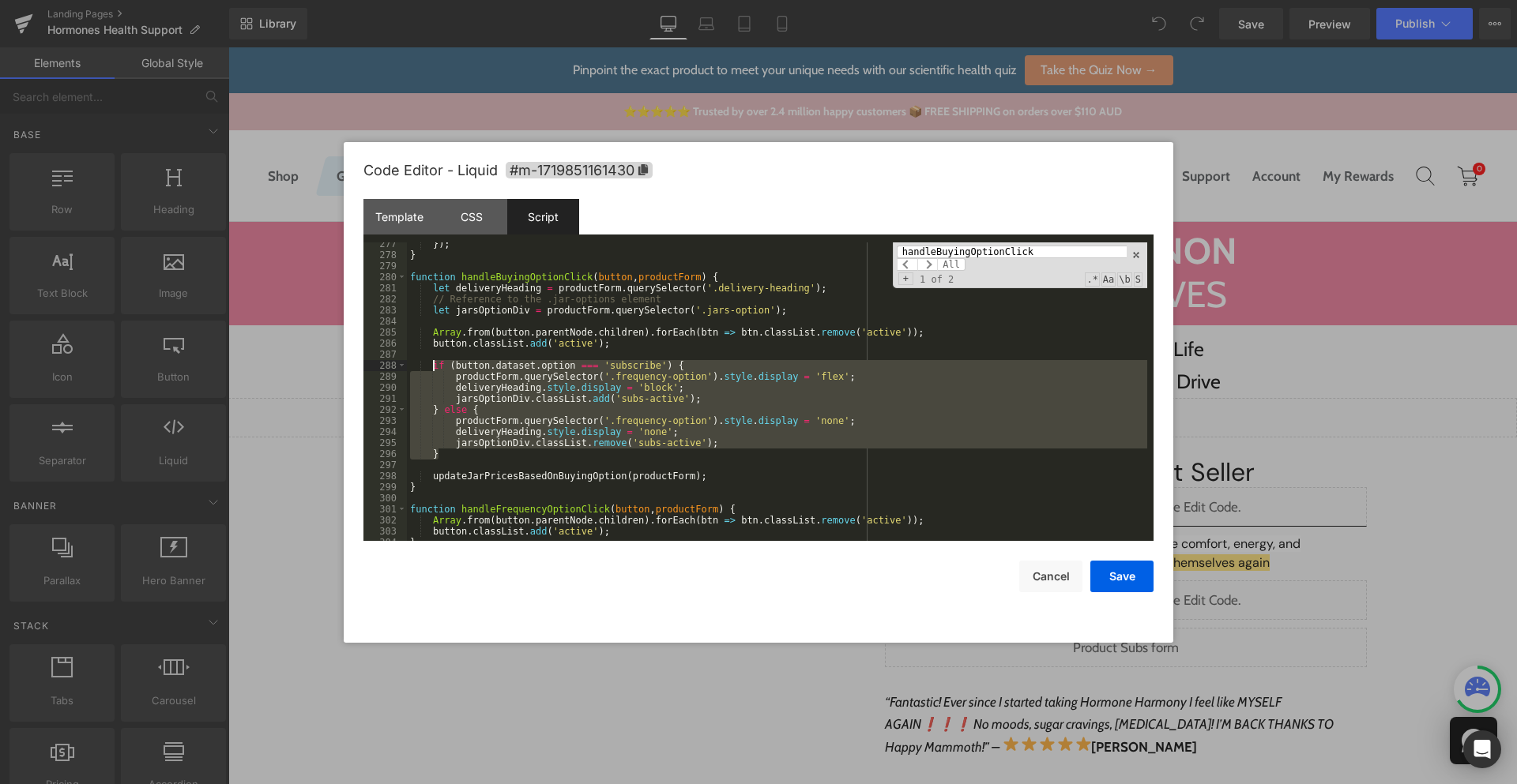
drag, startPoint x: 460, startPoint y: 452, endPoint x: 435, endPoint y: 365, distance: 90.5
click at [435, 365] on div "}) ; } function handleBuyingOptionClick ( button , productForm ) { let delivery…" at bounding box center [776, 399] width 740 height 321
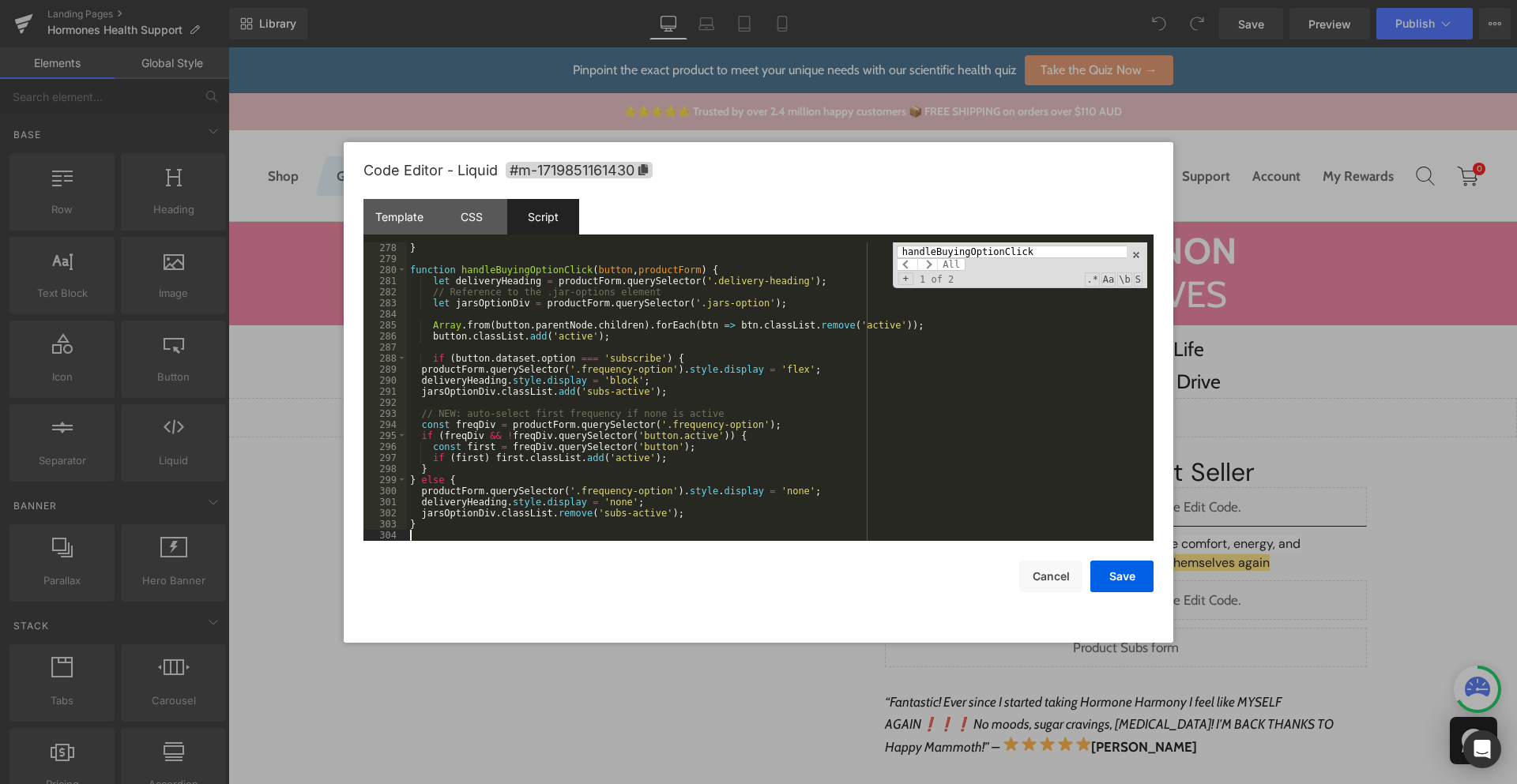
scroll to position [3140, 0]
click at [476, 374] on div "} function handleBuyingOptionClick ( button , productForm ) { let deliveryHeadi…" at bounding box center [776, 402] width 740 height 321
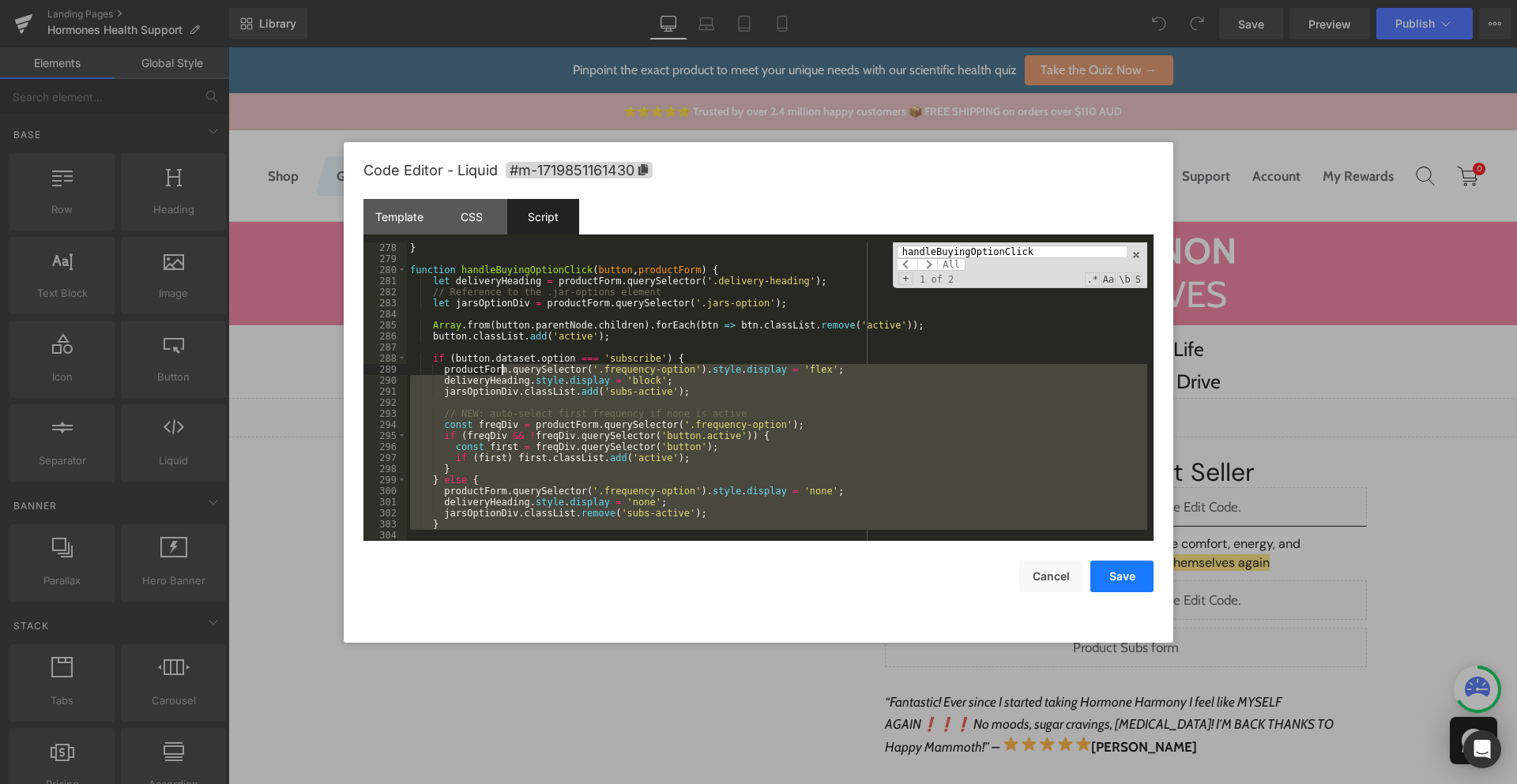
click at [1125, 577] on button "Save" at bounding box center [1121, 577] width 63 height 32
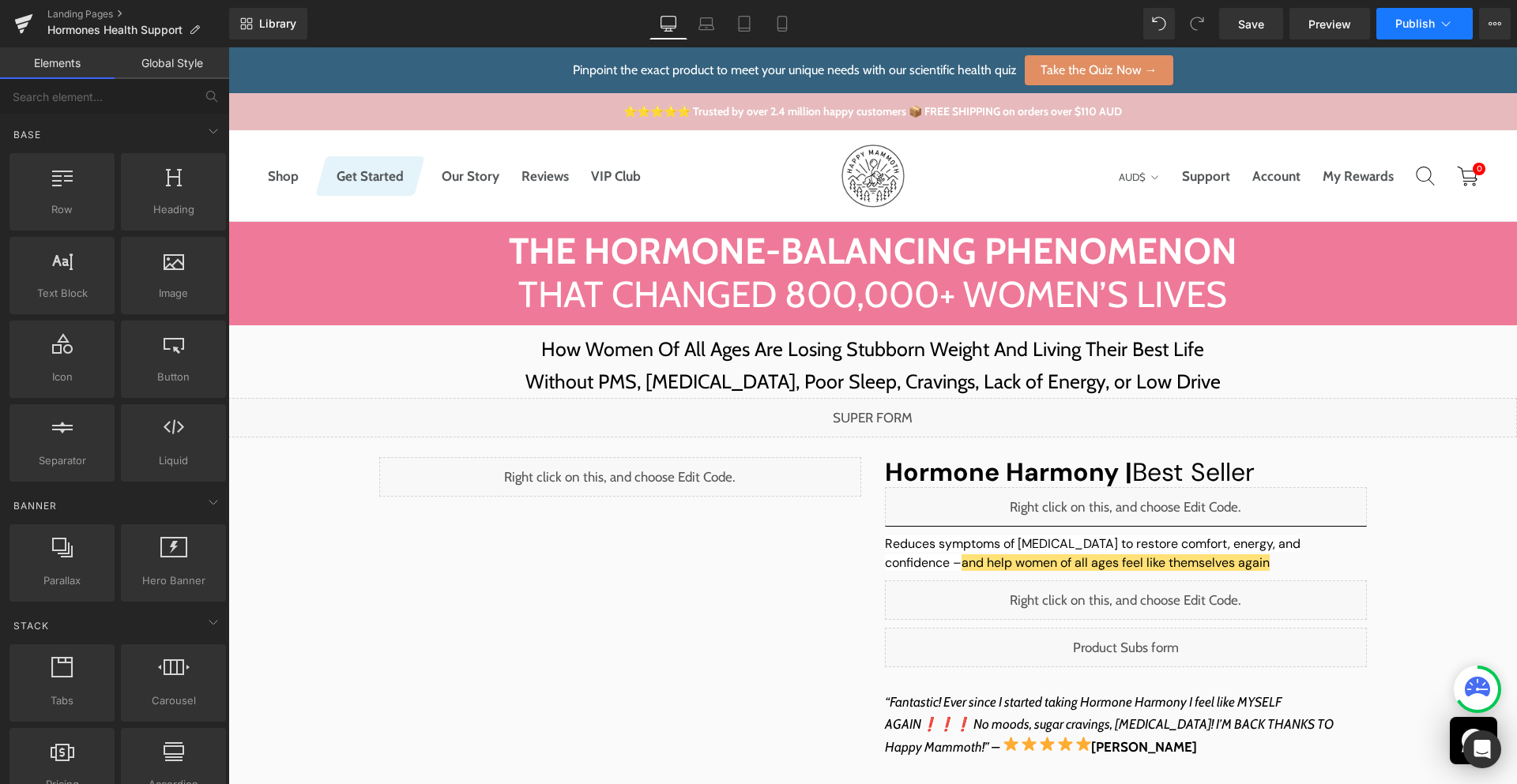
click at [1402, 30] on button "Publish" at bounding box center [1424, 24] width 97 height 32
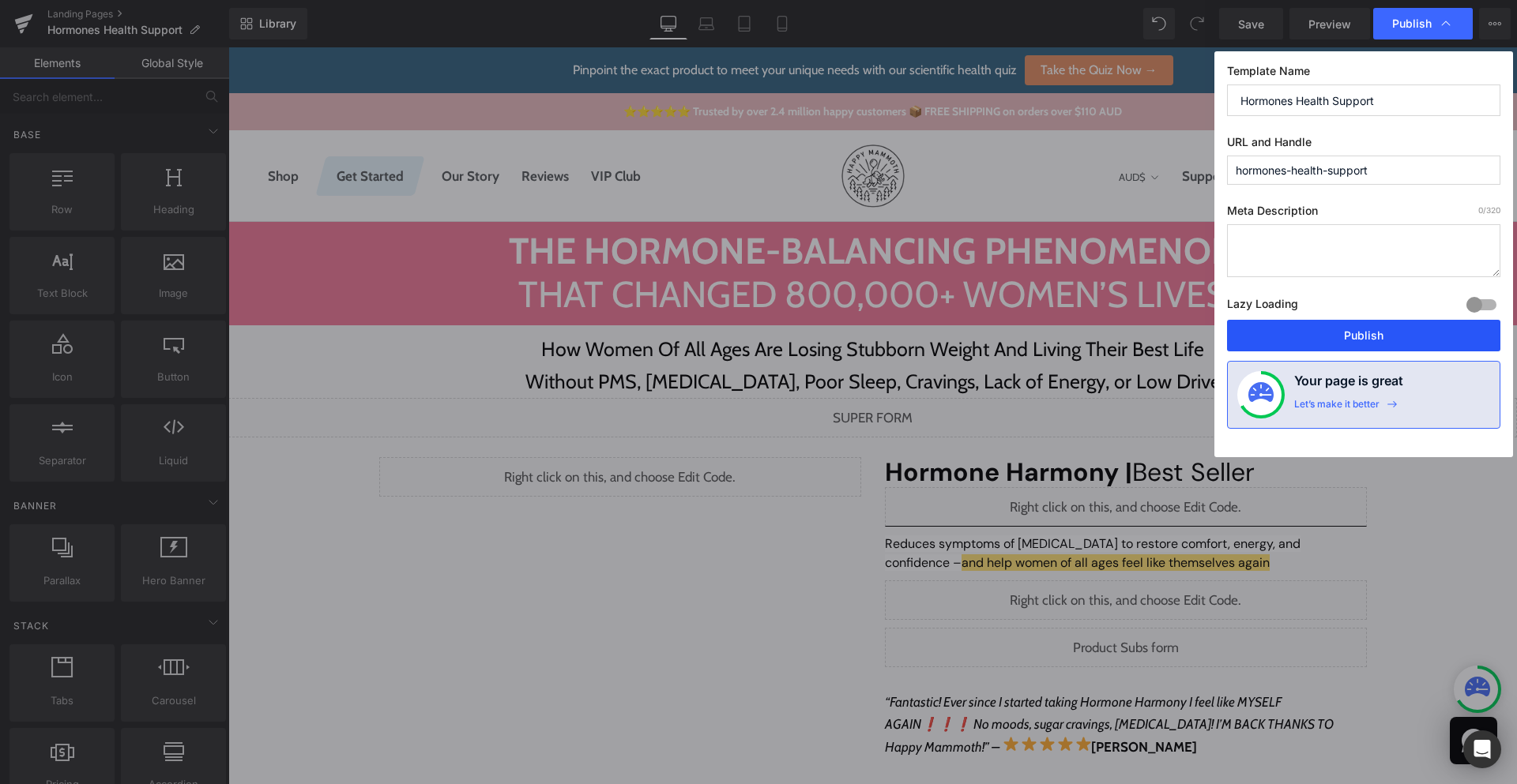
click at [1335, 343] on button "Publish" at bounding box center [1363, 336] width 274 height 32
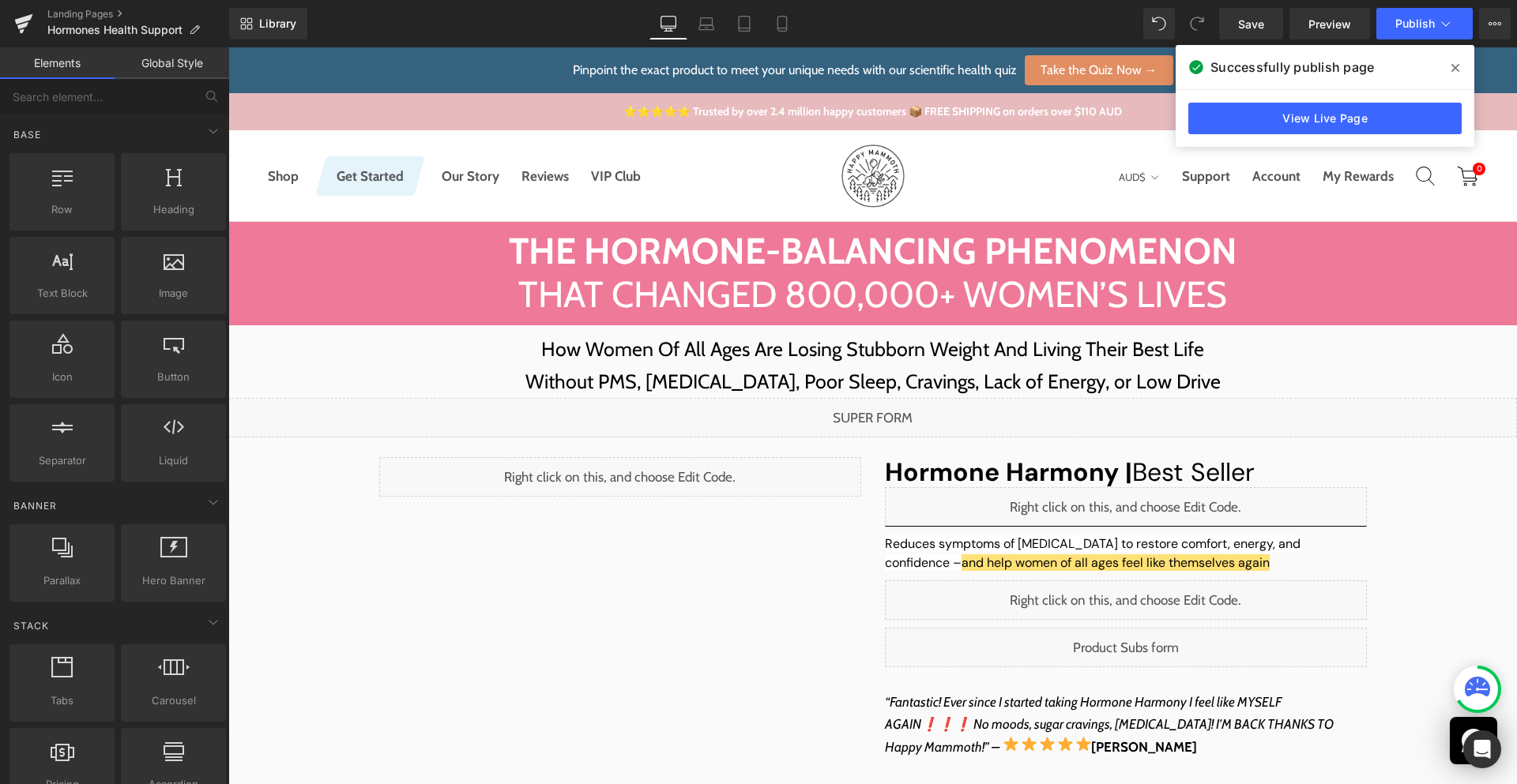
click at [1459, 67] on span at bounding box center [1455, 67] width 25 height 25
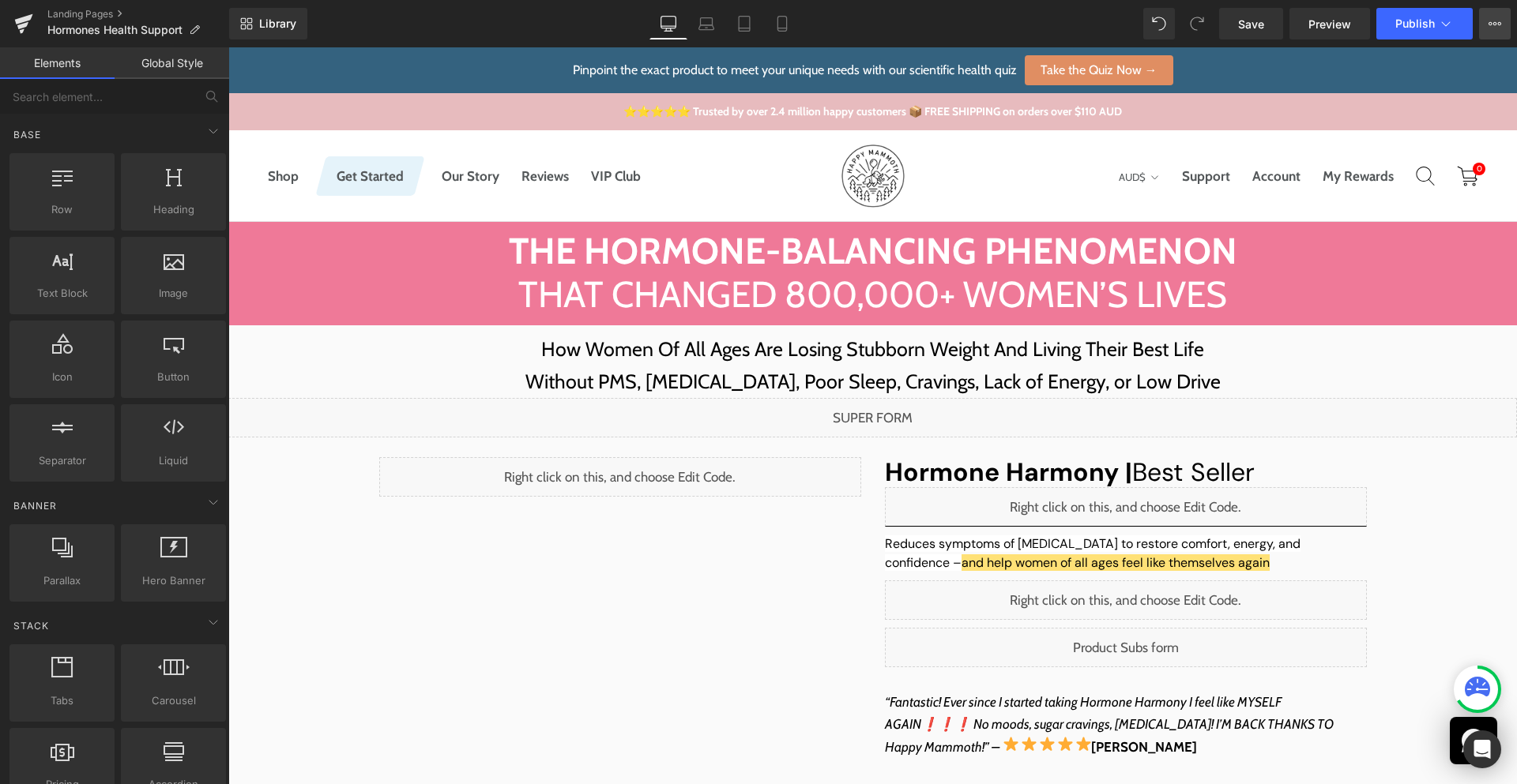
click at [1493, 28] on icon at bounding box center [1495, 24] width 12 height 12
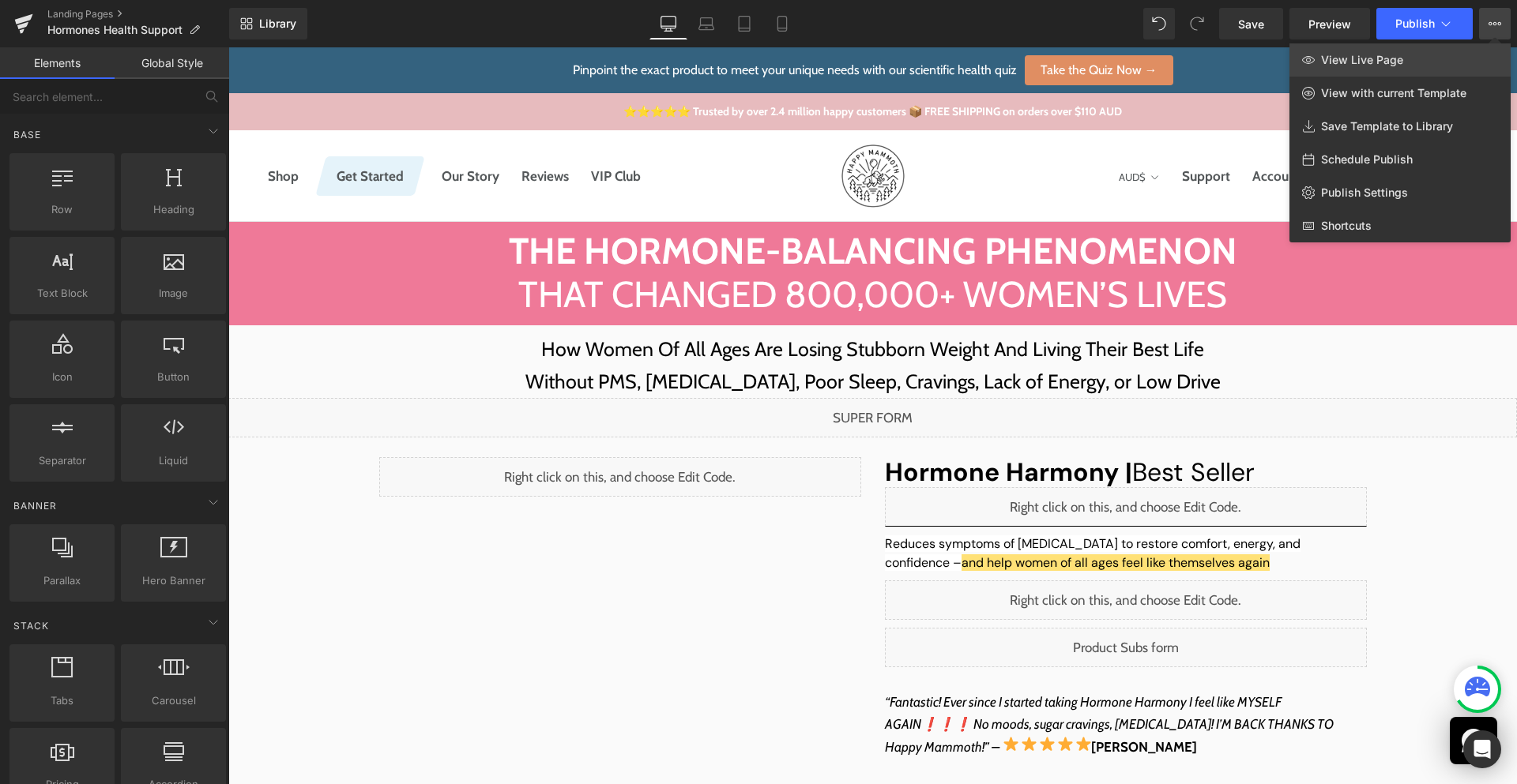
click at [1400, 65] on span "View Live Page" at bounding box center [1362, 60] width 83 height 14
